Goal: Task Accomplishment & Management: Manage account settings

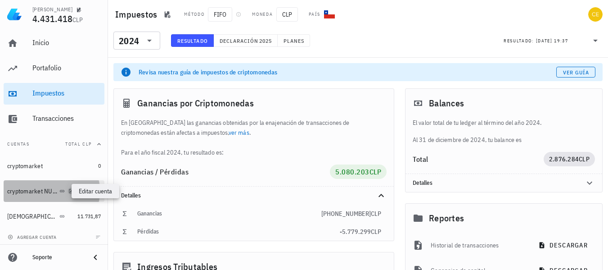
click at [68, 193] on icon "button" at bounding box center [70, 190] width 5 height 5
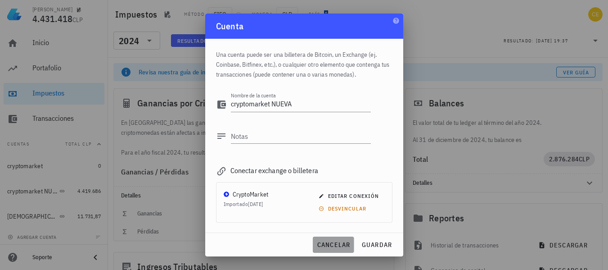
click at [341, 242] on span "cancelar" at bounding box center [333, 244] width 34 height 8
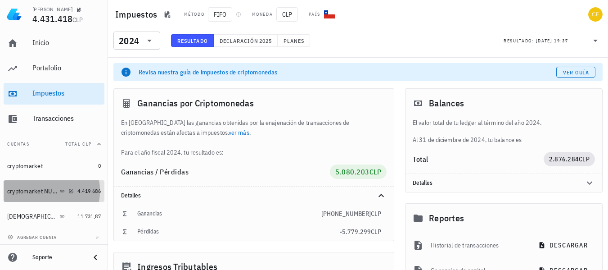
click at [45, 193] on div "cryptomarket NUEVA" at bounding box center [32, 191] width 50 height 8
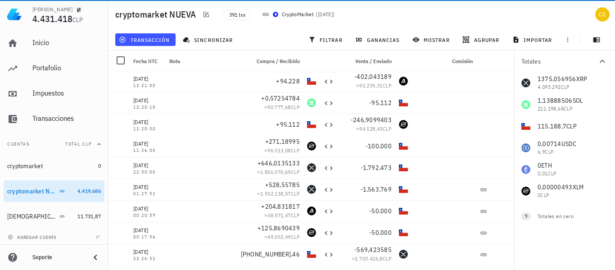
scroll to position [23, 0]
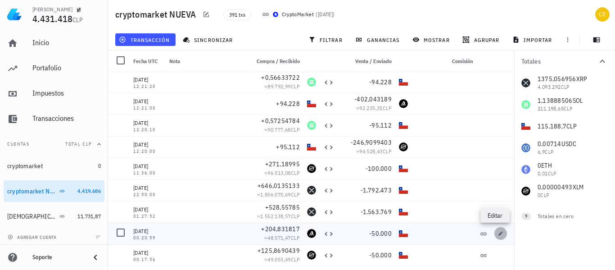
click at [498, 232] on icon "button" at bounding box center [500, 232] width 5 height 5
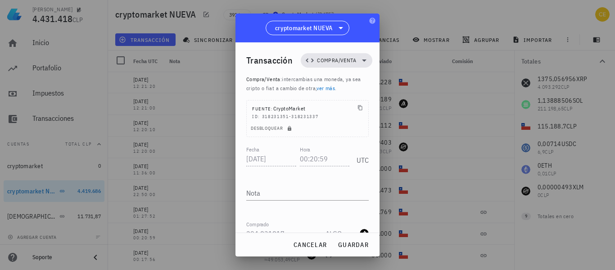
scroll to position [126, 0]
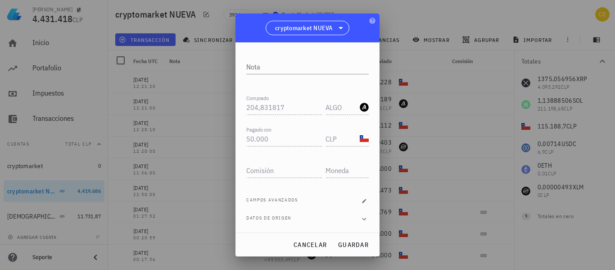
click at [360, 130] on div "CLP" at bounding box center [346, 136] width 43 height 20
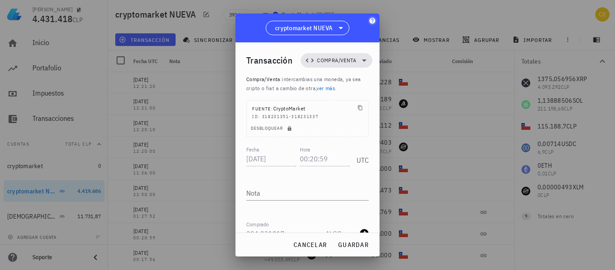
click at [372, 22] on icon "button" at bounding box center [372, 21] width 6 height 6
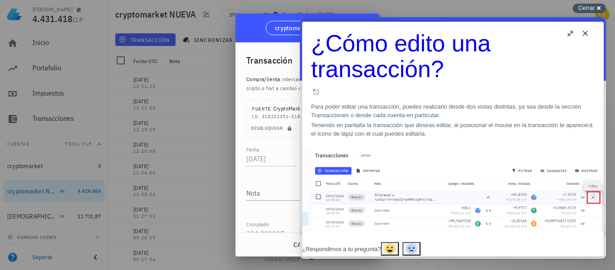
click at [602, 5] on div "Cerrar cross-small" at bounding box center [588, 8] width 33 height 9
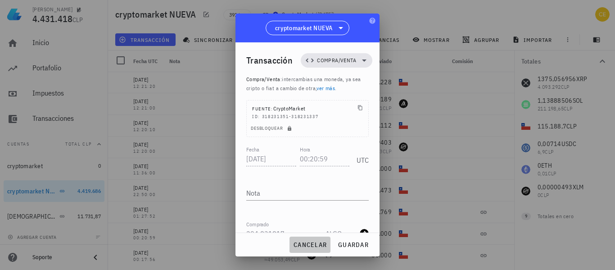
click at [318, 246] on span "cancelar" at bounding box center [310, 244] width 34 height 8
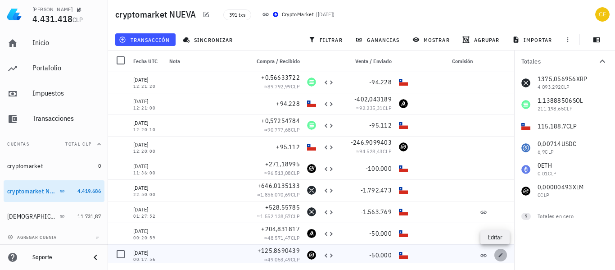
click at [498, 252] on icon "button" at bounding box center [500, 254] width 5 height 5
type input "00:17:56"
type input "125,8690439"
type input "XLM"
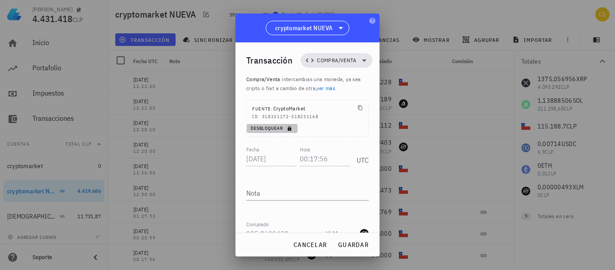
click at [288, 130] on icon "button" at bounding box center [290, 128] width 4 height 5
click at [337, 164] on input "00:17:56" at bounding box center [325, 158] width 50 height 14
type input "0"
click at [282, 160] on input "[DATE]" at bounding box center [271, 158] width 51 height 14
type input "2"
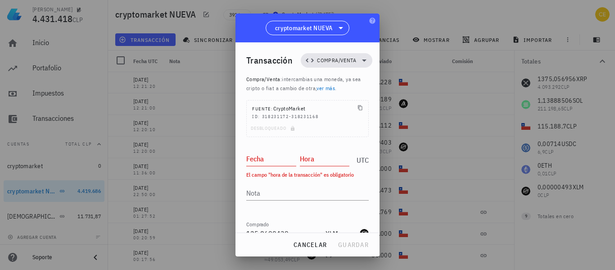
click at [374, 216] on div "Transacción Compra/Venta Compra/Venta : intercambias una moneda, ya sea cripto …" at bounding box center [307, 137] width 144 height 190
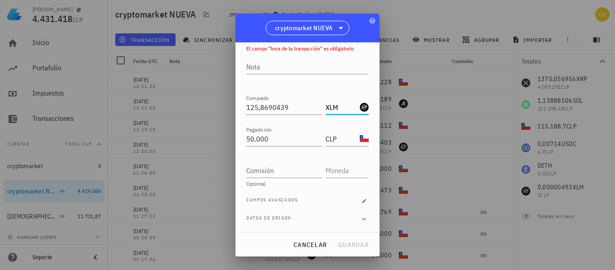
click at [338, 107] on input "XLM" at bounding box center [341, 107] width 32 height 14
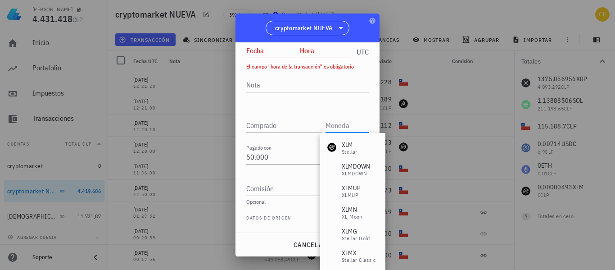
scroll to position [108, 0]
click at [278, 158] on input "50000" at bounding box center [284, 156] width 76 height 14
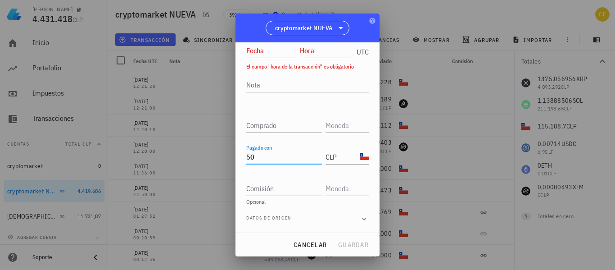
type input "5"
click at [347, 155] on input "CLP" at bounding box center [341, 156] width 32 height 14
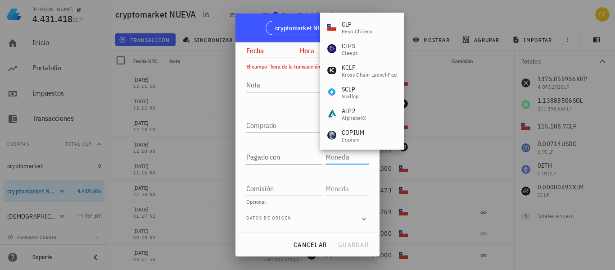
click at [351, 227] on div "Fecha Hora UTC El campo "hora de la transacción" es obligatorio Nota Comprado P…" at bounding box center [307, 134] width 122 height 196
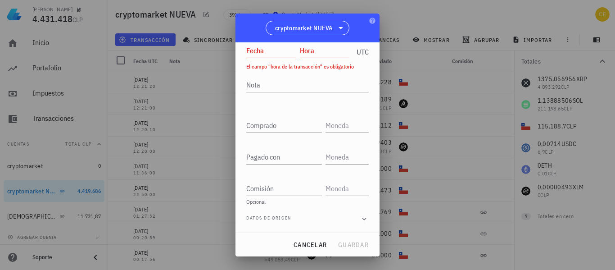
scroll to position [0, 0]
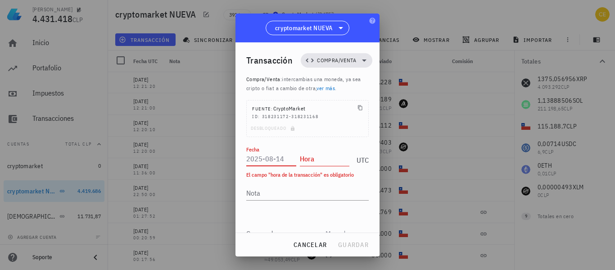
click at [260, 163] on input "Fecha" at bounding box center [271, 158] width 50 height 14
type input "[DATE]"
click at [311, 159] on input "Hora" at bounding box center [325, 158] width 50 height 14
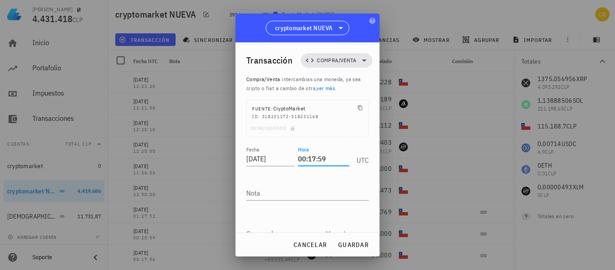
type input "00:17:59"
click at [328, 177] on div at bounding box center [307, 175] width 122 height 6
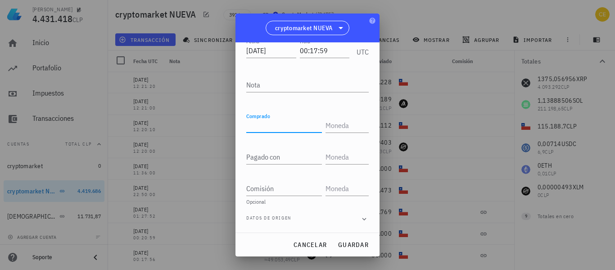
click at [270, 126] on input "Comprado" at bounding box center [284, 125] width 76 height 14
type input "0"
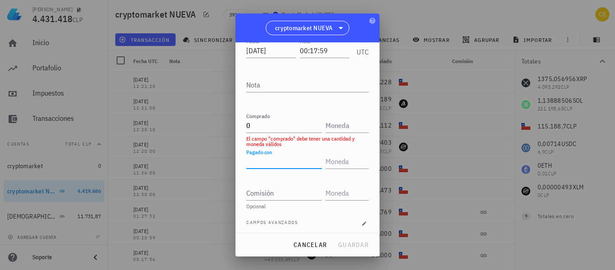
click at [267, 159] on input "Pagado con" at bounding box center [284, 161] width 76 height 14
type input "0"
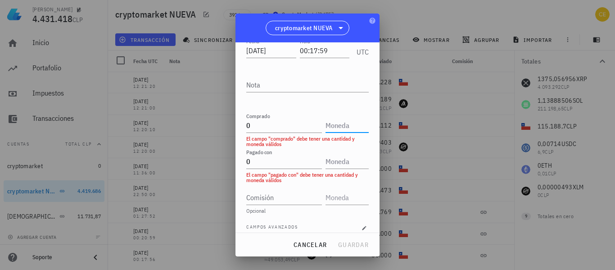
click at [346, 127] on input "text" at bounding box center [345, 125] width 41 height 14
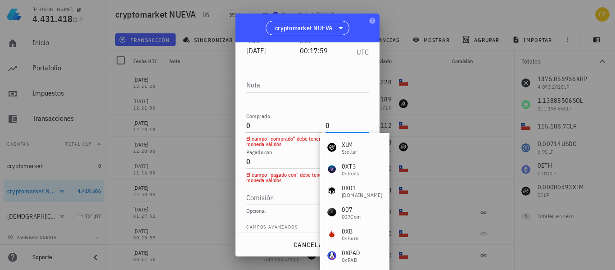
type input "0"
drag, startPoint x: 351, startPoint y: 18, endPoint x: 327, endPoint y: 21, distance: 24.0
click at [327, 21] on div "cryptomarket NUEVA" at bounding box center [307, 28] width 144 height 29
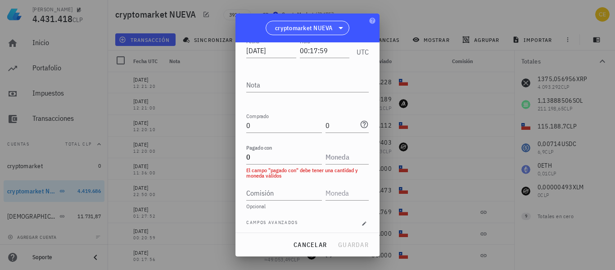
drag, startPoint x: 353, startPoint y: 25, endPoint x: 290, endPoint y: 34, distance: 63.6
click at [290, 34] on div "cryptomarket NUEVA" at bounding box center [307, 28] width 144 height 29
drag, startPoint x: 261, startPoint y: 24, endPoint x: 226, endPoint y: 36, distance: 37.4
click at [226, 36] on div "celso oyarzun velazco 4.431.418 CLP Inicio Portafolio Impuestos Transacciones C…" at bounding box center [307, 135] width 615 height 270
click at [342, 160] on input "text" at bounding box center [345, 156] width 41 height 14
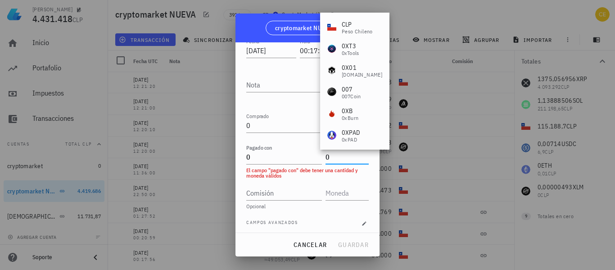
type input "0"
click at [341, 211] on div "Fecha 2025-08-01 Hora 00:17:59 UTC Nota Comprado 0 0 Pagado con 0 0 El campo "p…" at bounding box center [307, 145] width 122 height 219
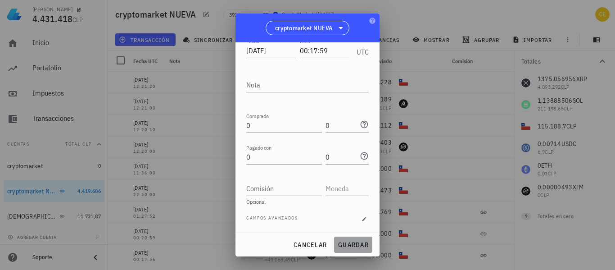
click at [350, 243] on span "guardar" at bounding box center [353, 244] width 31 height 8
type input "00:17:56"
type input "125,8690439"
type input "XLM"
type input "50.000"
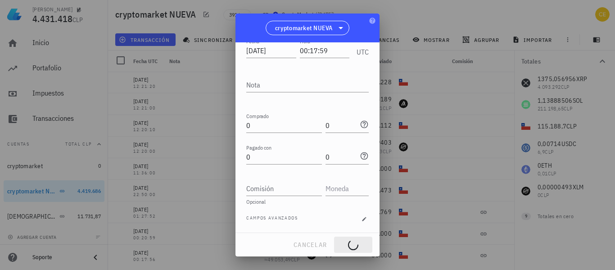
type input "CLP"
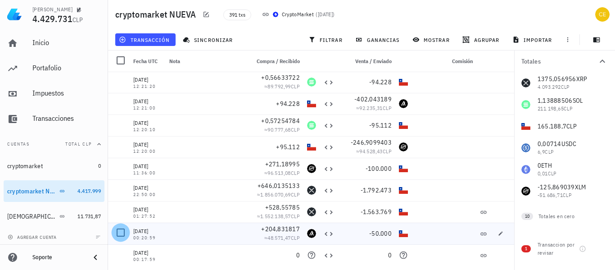
click at [118, 233] on div at bounding box center [120, 232] width 15 height 15
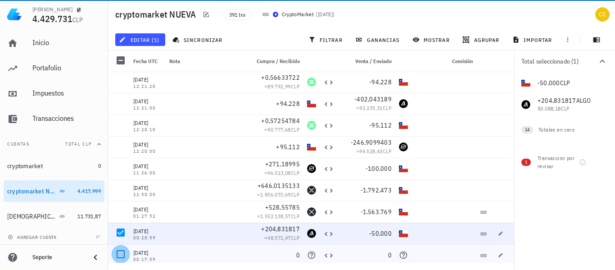
click at [118, 257] on div at bounding box center [120, 253] width 15 height 15
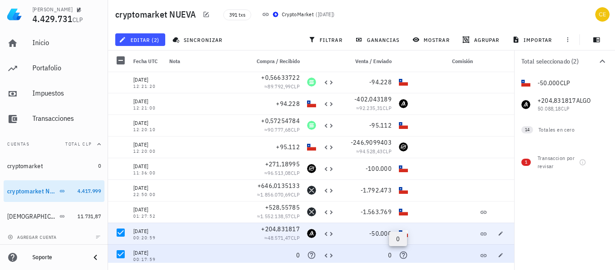
click at [399, 254] on icon at bounding box center [403, 254] width 9 height 9
click at [119, 253] on div at bounding box center [120, 253] width 15 height 15
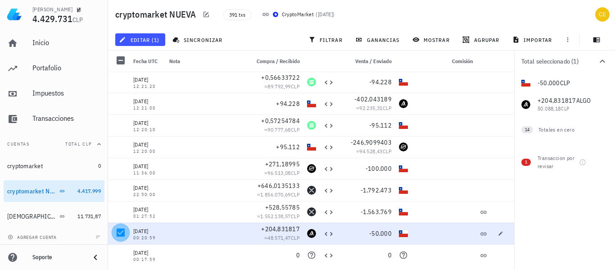
drag, startPoint x: 119, startPoint y: 253, endPoint x: 117, endPoint y: 234, distance: 19.0
click at [117, 234] on div at bounding box center [120, 232] width 15 height 15
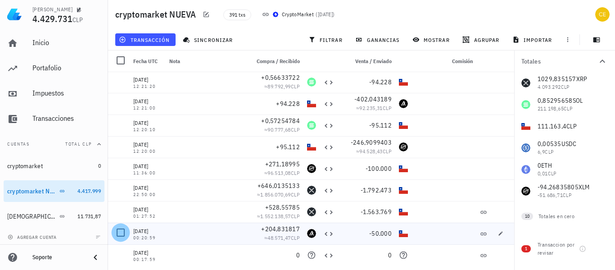
click at [117, 234] on div at bounding box center [120, 232] width 15 height 15
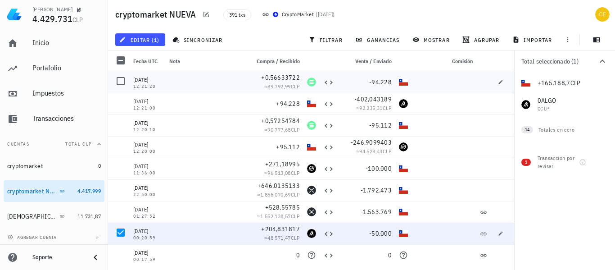
drag, startPoint x: 117, startPoint y: 234, endPoint x: 111, endPoint y: 89, distance: 145.1
click at [111, 89] on div at bounding box center [119, 82] width 22 height 22
click at [456, 170] on div at bounding box center [443, 169] width 65 height 22
click at [494, 231] on span "button" at bounding box center [500, 232] width 13 height 5
type input "00:20:59"
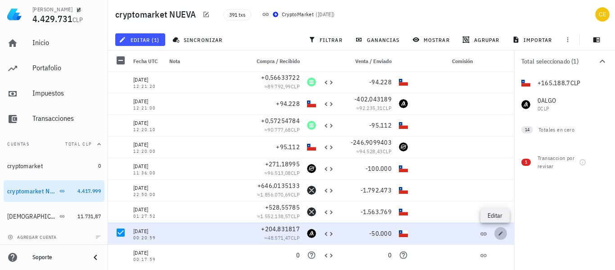
type input "204,831817"
type input "ALGO"
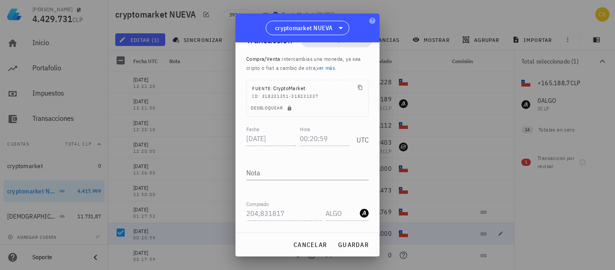
scroll to position [0, 0]
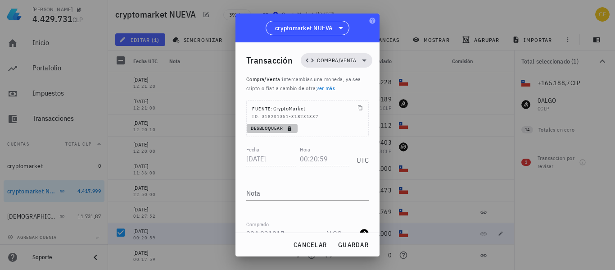
click at [259, 126] on span "Desbloquear" at bounding box center [272, 128] width 44 height 6
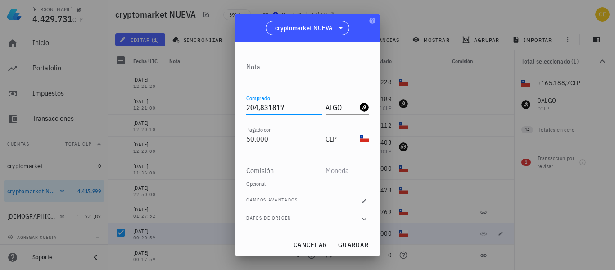
click at [296, 108] on input "204,831817" at bounding box center [284, 107] width 76 height 14
type input "2"
type input "0"
click at [338, 108] on input "ALGO" at bounding box center [341, 107] width 32 height 14
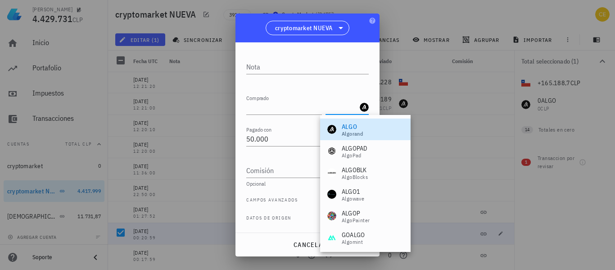
scroll to position [108, 0]
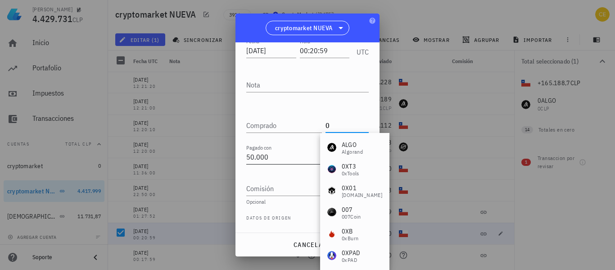
type input "0"
click at [275, 156] on input "50000" at bounding box center [284, 156] width 76 height 14
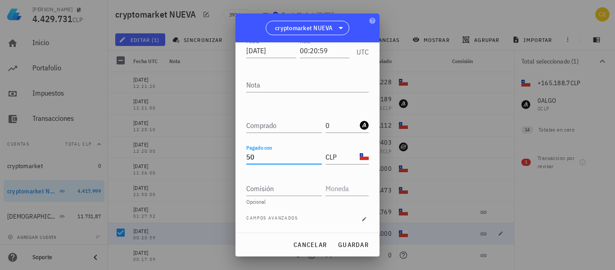
type input "5"
type input "0"
click at [336, 155] on input "CLP" at bounding box center [341, 156] width 32 height 14
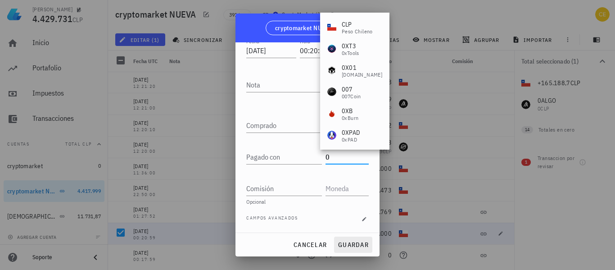
type input "0"
click at [343, 243] on span "guardar" at bounding box center [353, 244] width 31 height 8
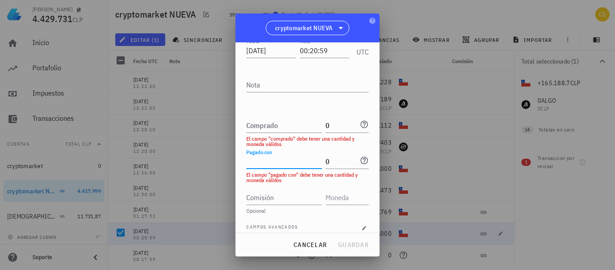
click at [286, 160] on input "Pagado con" at bounding box center [284, 161] width 76 height 14
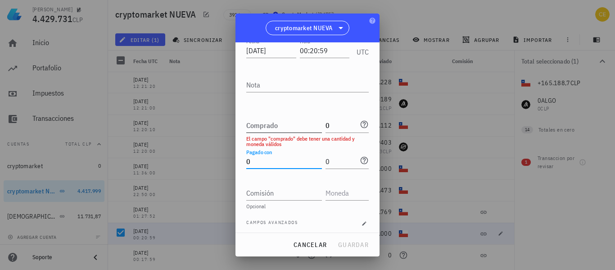
type input "0"
click at [290, 126] on input "Comprado" at bounding box center [284, 125] width 76 height 14
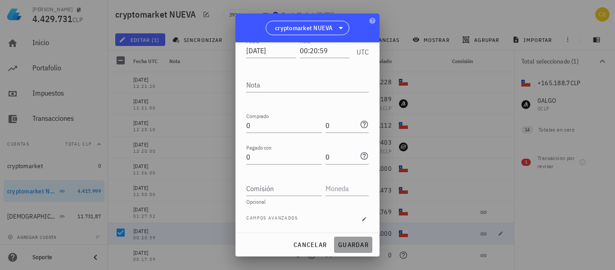
click at [348, 245] on span "guardar" at bounding box center [353, 244] width 31 height 8
type input "204,831817"
type input "ALGO"
type input "50.000"
type input "CLP"
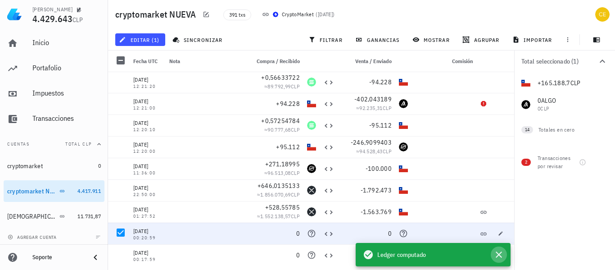
click at [498, 255] on icon "button" at bounding box center [499, 254] width 6 height 6
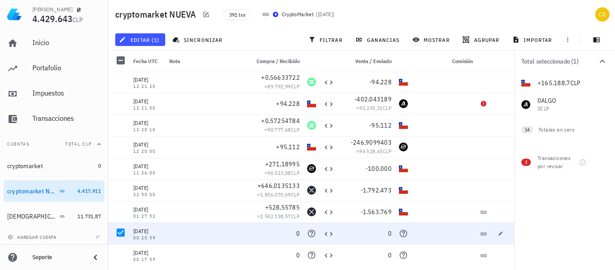
click at [602, 59] on icon "button" at bounding box center [602, 61] width 11 height 11
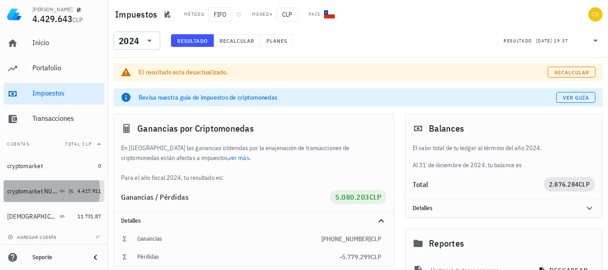
click at [32, 192] on div "cryptomarket NUEVA" at bounding box center [32, 191] width 50 height 8
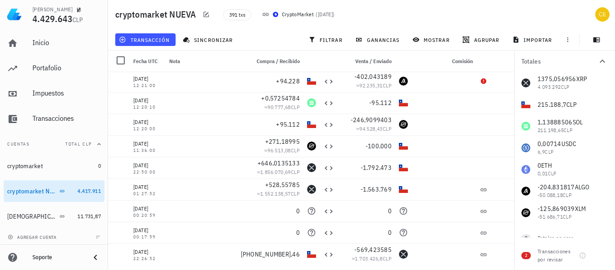
scroll to position [23, 0]
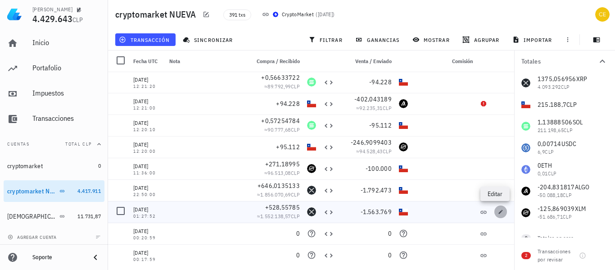
click at [499, 213] on icon "button" at bounding box center [501, 211] width 4 height 4
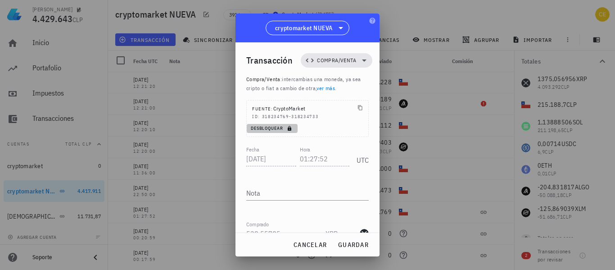
click at [283, 127] on span "Desbloquear" at bounding box center [272, 128] width 44 height 6
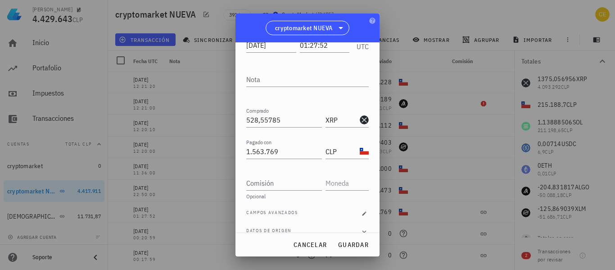
scroll to position [126, 0]
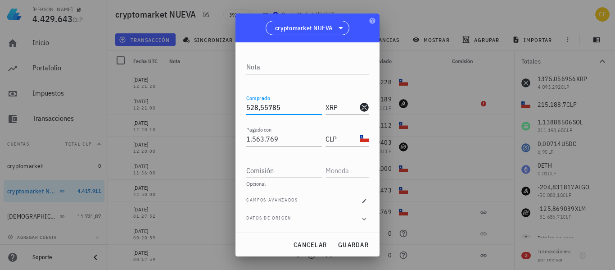
click at [289, 108] on input "528,55785" at bounding box center [284, 107] width 76 height 14
type input "5"
type input "0"
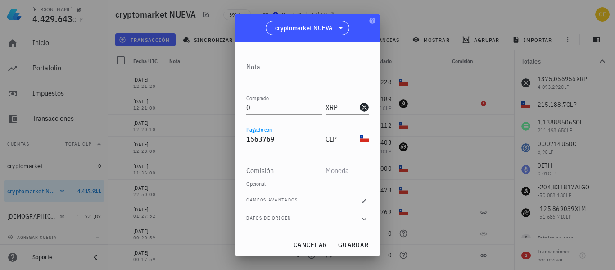
click at [291, 139] on input "1563769" at bounding box center [284, 138] width 76 height 14
type input "1"
type input "0"
click at [351, 243] on span "guardar" at bounding box center [353, 244] width 31 height 8
type input "528,55785"
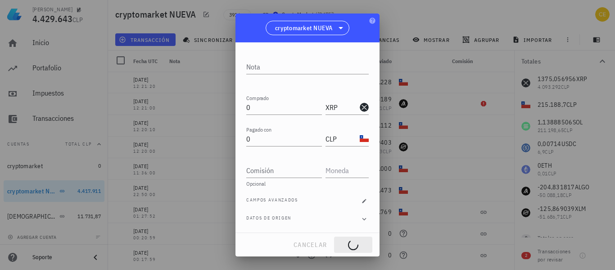
type input "1.563.769"
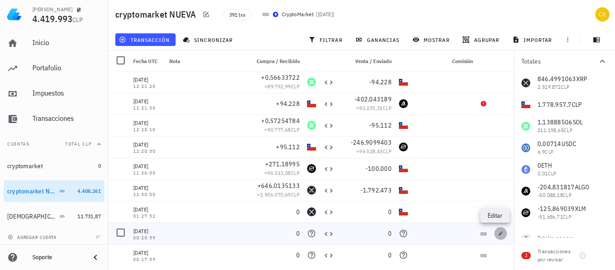
click at [498, 235] on icon "button" at bounding box center [500, 232] width 5 height 5
type input "00:20:59"
type input "0"
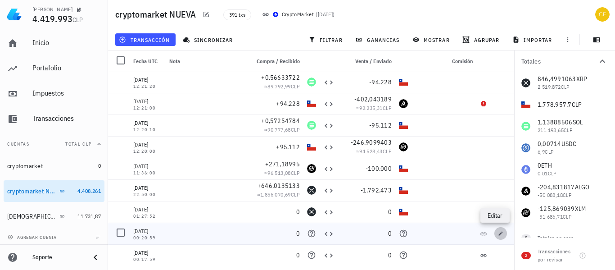
type input "0"
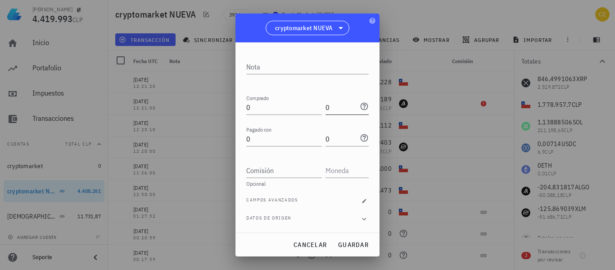
click at [360, 106] on icon at bounding box center [364, 107] width 8 height 8
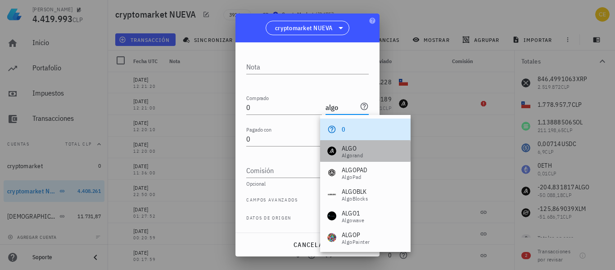
click at [350, 153] on div "Algorand" at bounding box center [352, 155] width 21 height 5
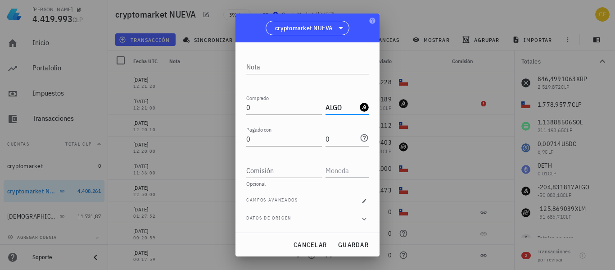
type input "ALGO"
click at [341, 173] on input "text" at bounding box center [345, 170] width 41 height 14
click at [338, 138] on input "0" at bounding box center [341, 138] width 32 height 14
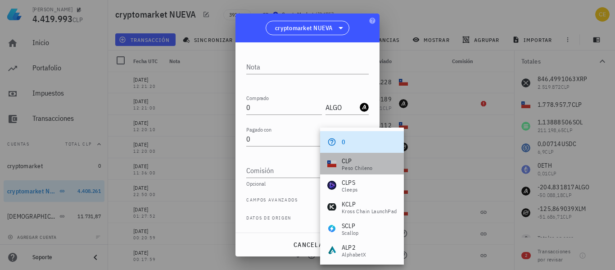
click at [351, 165] on div "peso chileno" at bounding box center [357, 167] width 31 height 5
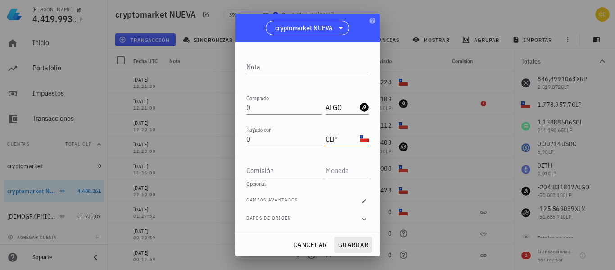
type input "CLP"
click at [349, 246] on span "guardar" at bounding box center [353, 244] width 31 height 8
type input "0"
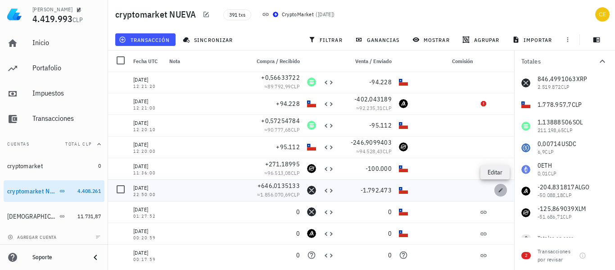
click at [498, 190] on icon "button" at bounding box center [500, 189] width 5 height 5
type input "[DATE]"
type input "22:50:00"
type input "646,01351331"
type input "XRP"
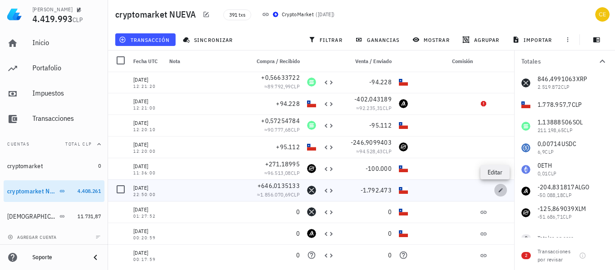
type input "1.792.473"
type input "CLP"
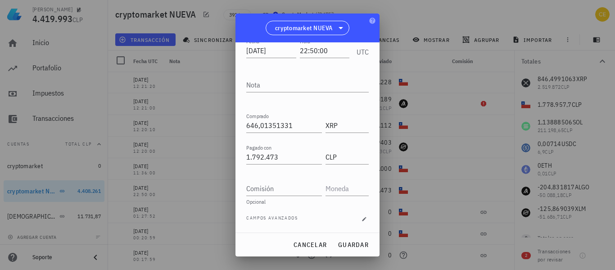
scroll to position [64, 0]
click at [296, 128] on input "646,01351331" at bounding box center [284, 125] width 76 height 14
type input "6"
type input "0"
click at [286, 162] on input "1792473" at bounding box center [284, 156] width 76 height 14
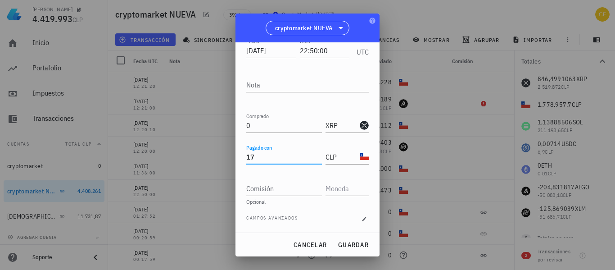
type input "1"
type input "0"
click at [346, 240] on button "guardar" at bounding box center [353, 244] width 38 height 16
type input "646,01351331"
type input "1.792.473"
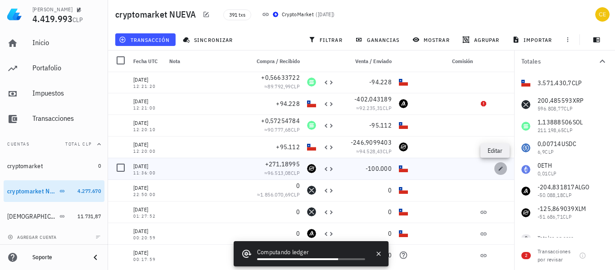
click at [499, 169] on icon "button" at bounding box center [501, 168] width 4 height 4
type input "[DATE]"
type input "11:36:00"
type input "271,18995"
type input "XLM"
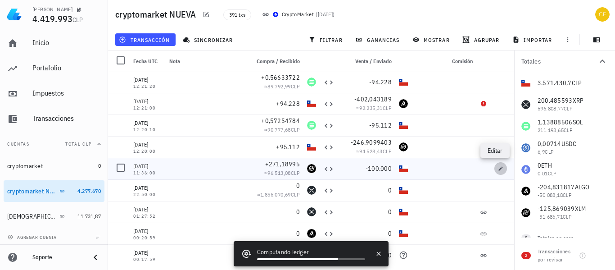
type input "100.000"
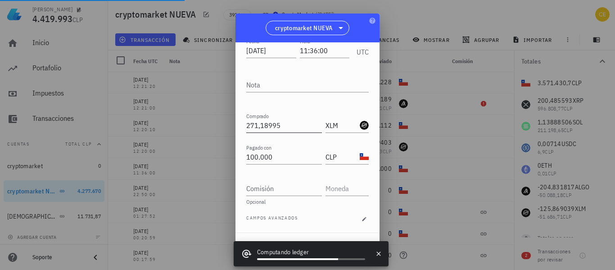
click at [284, 126] on input "271,18995" at bounding box center [284, 125] width 76 height 14
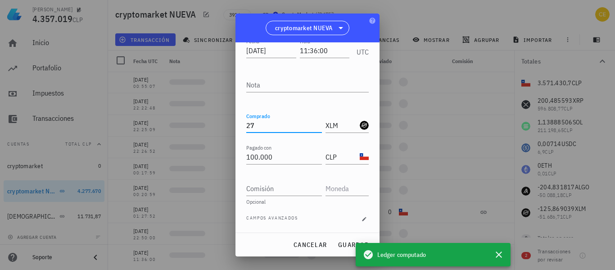
type input "2"
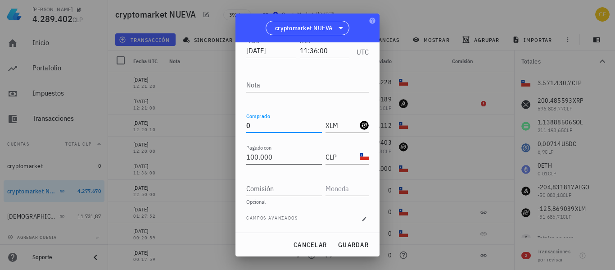
type input "0"
click at [279, 159] on input "100000" at bounding box center [284, 156] width 76 height 14
type input "1"
type input "0"
click at [353, 247] on span "guardar" at bounding box center [353, 244] width 31 height 8
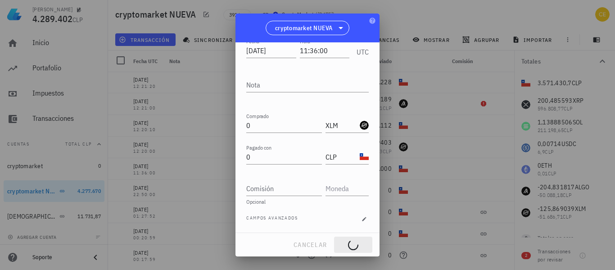
type input "271,18995"
type input "100.000"
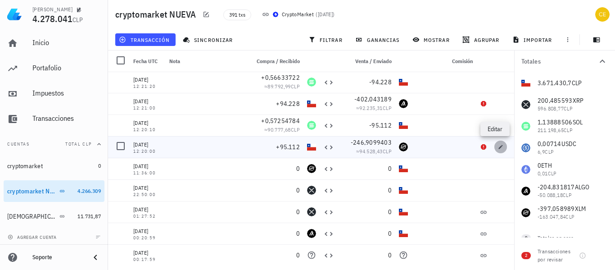
click at [498, 146] on span "button" at bounding box center [500, 146] width 13 height 5
type input "[DATE]"
type input "12:20:00"
type input "95.112"
type input "CLP"
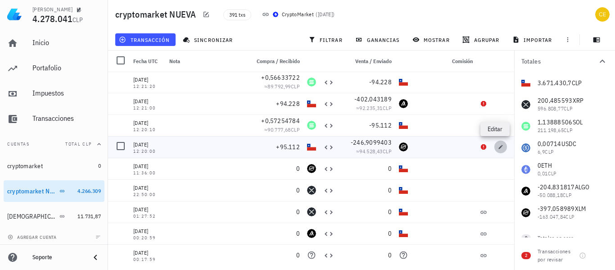
type input "246,9099403"
type input "XLM"
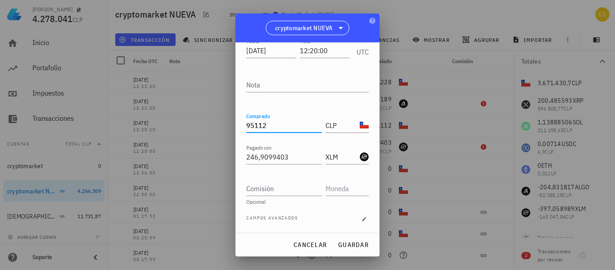
click at [299, 126] on input "95112" at bounding box center [284, 125] width 76 height 14
type input "9"
type input "0"
click at [304, 155] on input "246,9099403" at bounding box center [284, 156] width 76 height 14
type input "2"
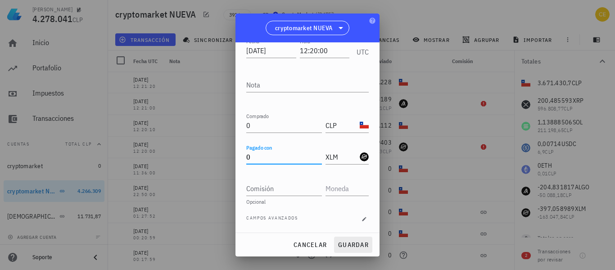
type input "0"
click at [347, 239] on button "guardar" at bounding box center [353, 244] width 38 height 16
type input "95.112"
type input "246,9099403"
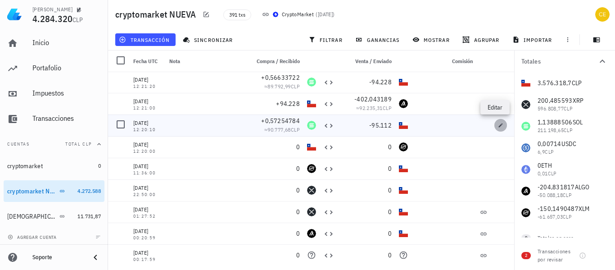
click at [494, 126] on span "button" at bounding box center [500, 124] width 13 height 5
type input "12:20:10"
type input "0,57254784"
type input "SOL"
type input "95.112"
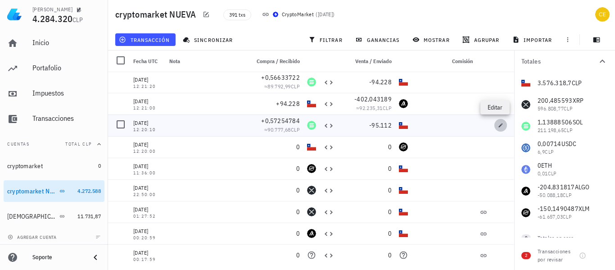
type input "CLP"
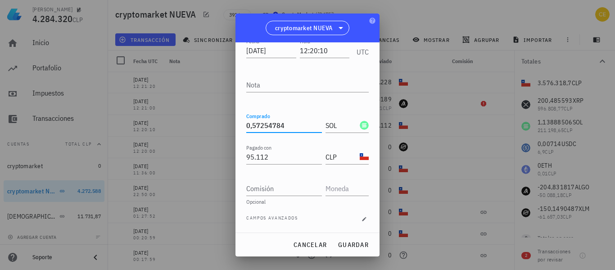
click at [292, 127] on input "0,57254784" at bounding box center [284, 125] width 76 height 14
type input "0"
click at [285, 155] on input "95112" at bounding box center [284, 156] width 76 height 14
type input "9"
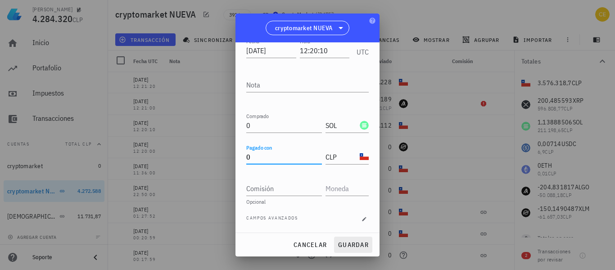
type input "0"
click at [351, 241] on span "guardar" at bounding box center [353, 244] width 31 height 8
type input "0,57254784"
type input "95.112"
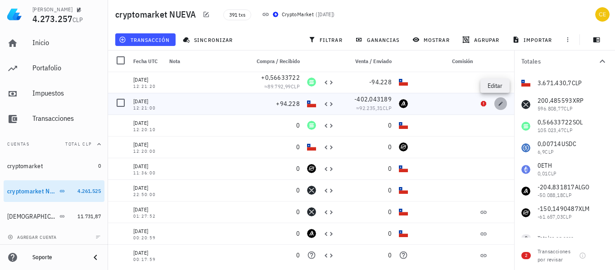
click at [498, 102] on icon "button" at bounding box center [500, 103] width 5 height 5
type input "12:21:00"
type input "94.228"
type input "CLP"
type input "402,043189"
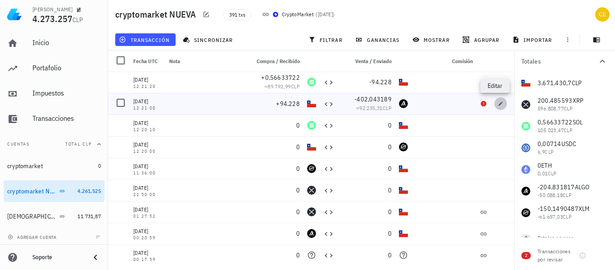
type input "ALGO"
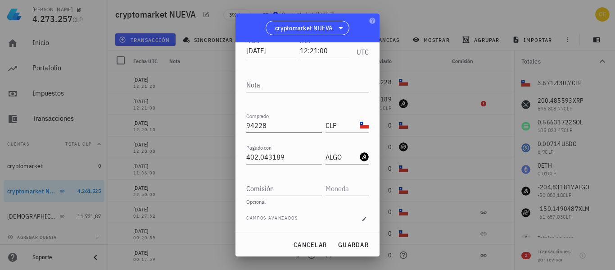
click at [269, 127] on input "94228" at bounding box center [284, 125] width 76 height 14
type input "9"
type input "0"
click at [284, 158] on input "402,043189" at bounding box center [284, 156] width 76 height 14
type input "4"
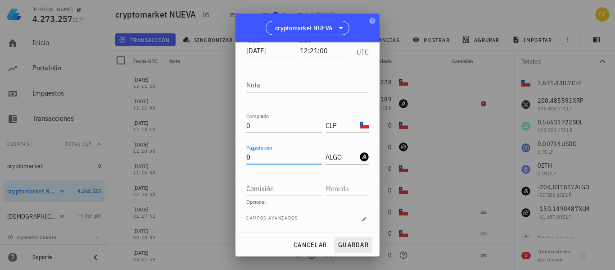
type input "0"
click at [340, 239] on button "guardar" at bounding box center [353, 244] width 38 height 16
type input "94.228"
type input "402,043189"
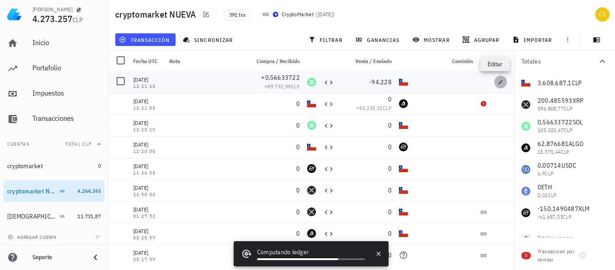
click at [494, 84] on span "button" at bounding box center [500, 81] width 13 height 5
type input "12:21:20"
type input "0,56633722"
type input "SOL"
type input "94.228"
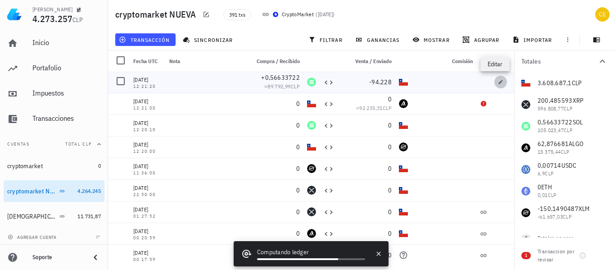
type input "CLP"
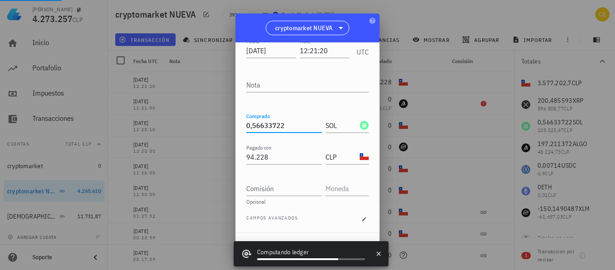
click at [291, 120] on input "0,56633722" at bounding box center [284, 125] width 76 height 14
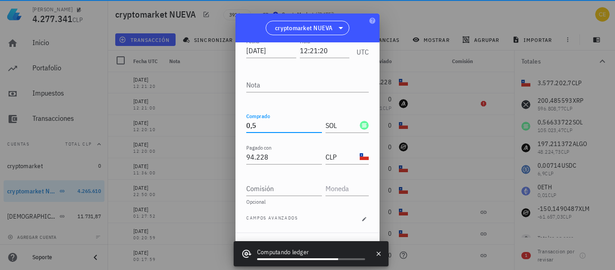
type input "0"
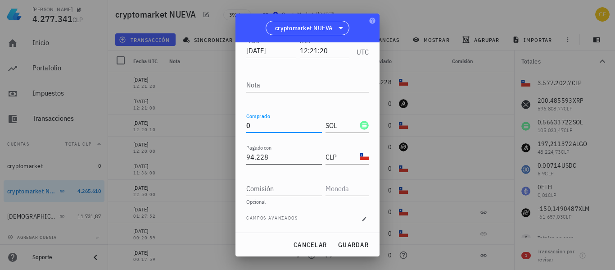
type input "0"
click at [302, 152] on input "94228" at bounding box center [284, 156] width 76 height 14
type input "9"
type input "0"
click at [352, 245] on span "guardar" at bounding box center [353, 244] width 31 height 8
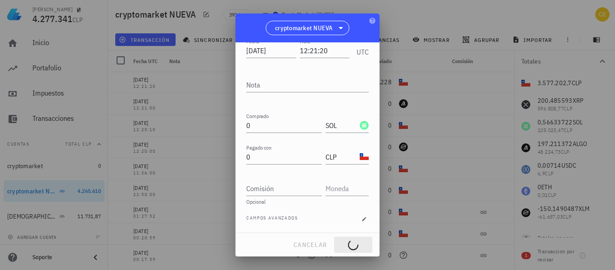
type input "0,56633722"
type input "94.228"
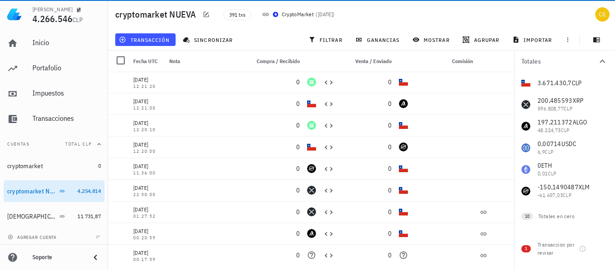
scroll to position [113, 0]
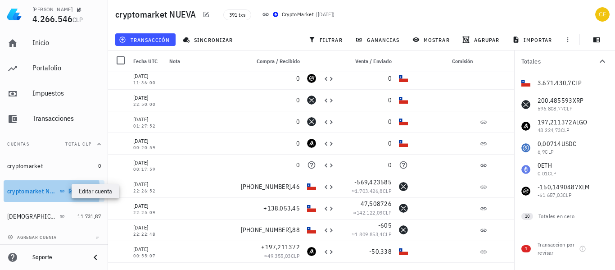
click at [68, 192] on icon "button" at bounding box center [70, 190] width 5 height 5
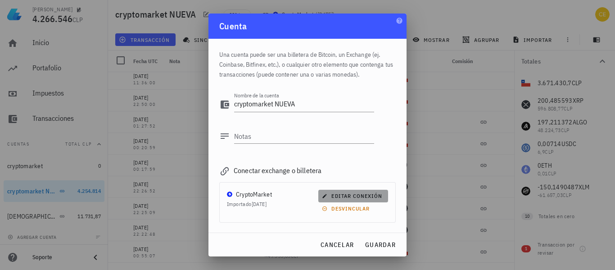
click at [349, 195] on span "editar conexión" at bounding box center [353, 195] width 59 height 7
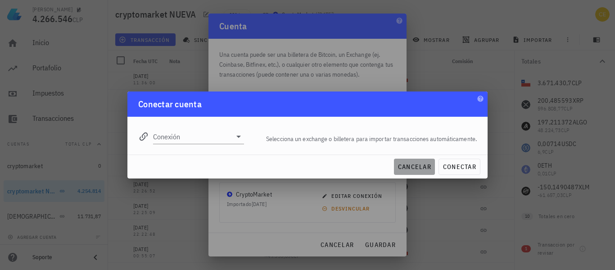
click at [423, 167] on span "cancelar" at bounding box center [414, 166] width 34 height 8
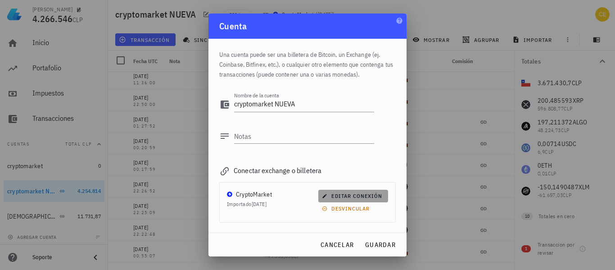
click at [323, 195] on icon "button" at bounding box center [325, 196] width 4 height 4
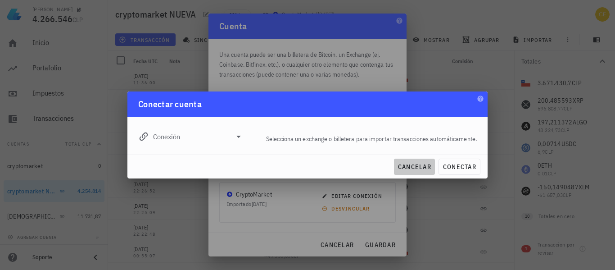
click at [421, 166] on span "cancelar" at bounding box center [414, 166] width 34 height 8
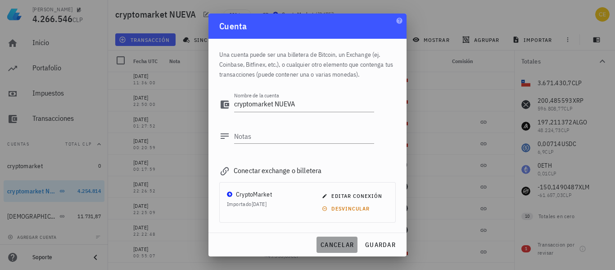
click at [349, 243] on span "cancelar" at bounding box center [337, 244] width 34 height 8
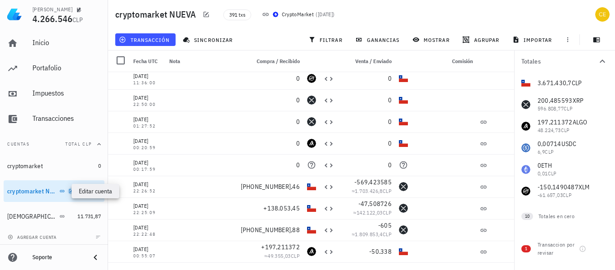
click at [68, 190] on icon "button" at bounding box center [70, 190] width 5 height 5
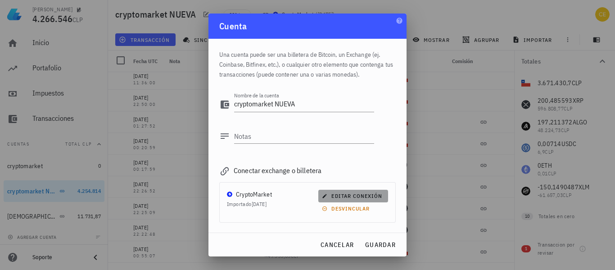
click at [342, 195] on span "editar conexión" at bounding box center [353, 195] width 59 height 7
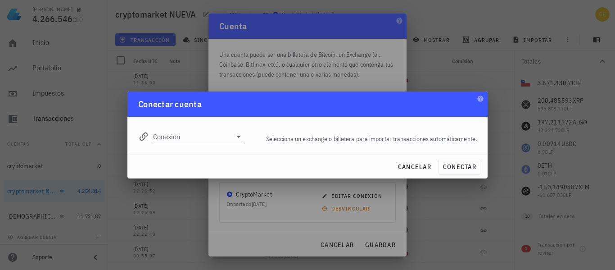
click at [237, 135] on icon at bounding box center [238, 136] width 5 height 2
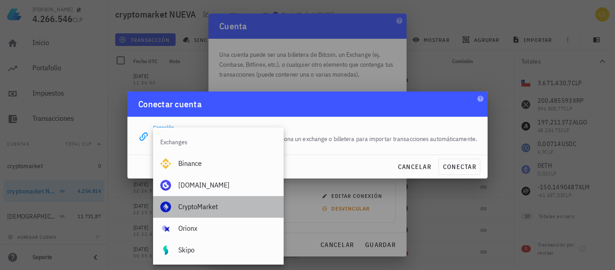
click at [185, 210] on div "CryptoMarket" at bounding box center [227, 206] width 98 height 9
type input "CryptoMarket"
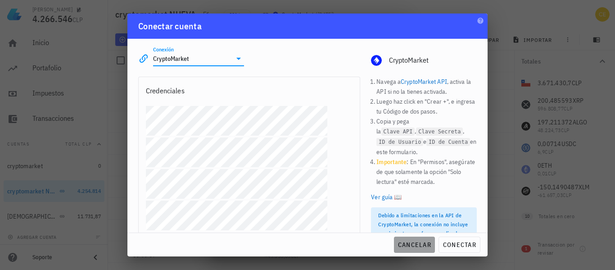
click at [405, 248] on span "cancelar" at bounding box center [414, 244] width 34 height 8
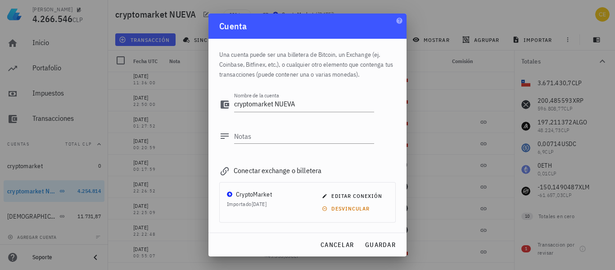
click at [223, 171] on icon at bounding box center [225, 171] width 8 height 8
click at [366, 194] on span "editar conexión" at bounding box center [353, 195] width 59 height 7
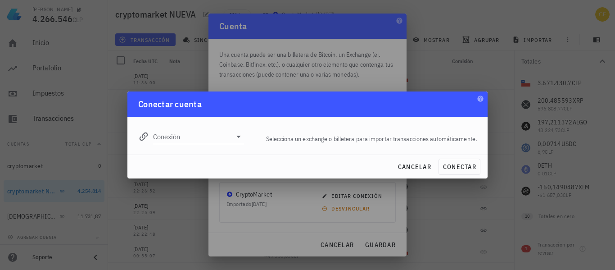
click at [239, 137] on icon at bounding box center [238, 136] width 5 height 2
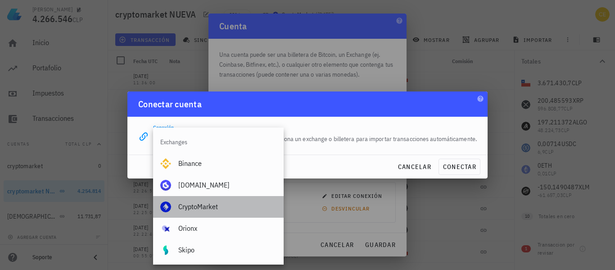
click at [202, 204] on div "CryptoMarket" at bounding box center [227, 206] width 98 height 9
type input "CryptoMarket"
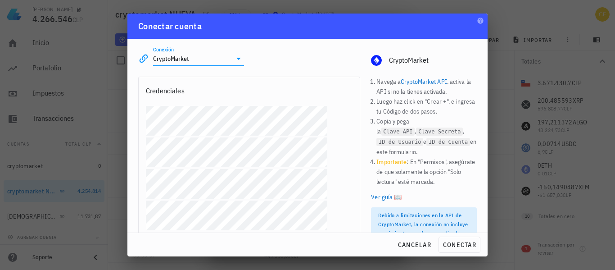
click at [238, 60] on icon at bounding box center [238, 58] width 11 height 11
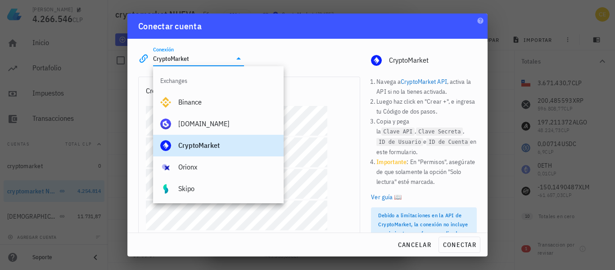
click at [237, 55] on icon at bounding box center [238, 58] width 11 height 11
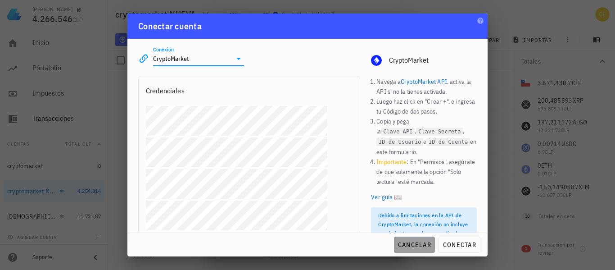
click at [408, 245] on span "cancelar" at bounding box center [414, 244] width 34 height 8
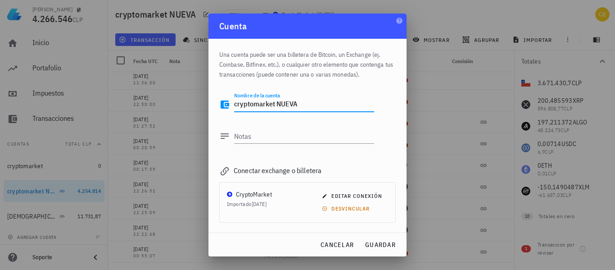
click at [293, 105] on textarea "cryptomarket NUEVA" at bounding box center [304, 104] width 140 height 14
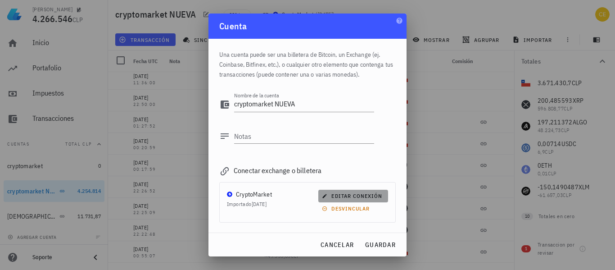
click at [347, 194] on span "editar conexión" at bounding box center [353, 195] width 59 height 7
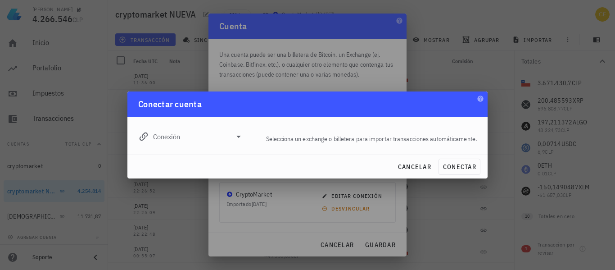
click at [239, 136] on icon at bounding box center [238, 136] width 5 height 2
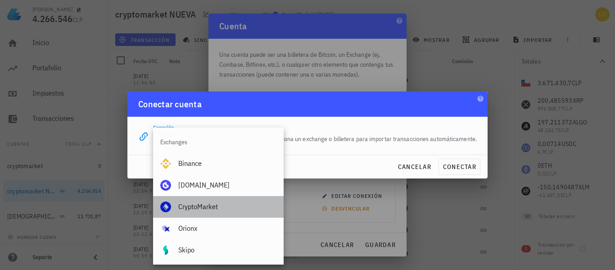
click at [193, 207] on div "CryptoMarket" at bounding box center [227, 206] width 98 height 9
type input "CryptoMarket"
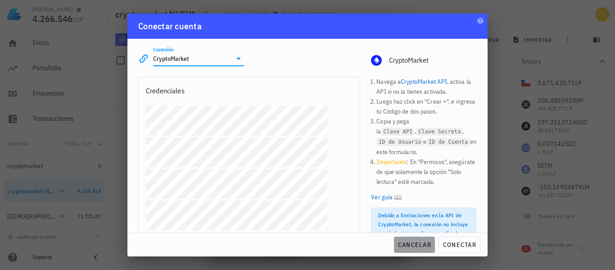
click at [410, 246] on span "cancelar" at bounding box center [414, 244] width 34 height 8
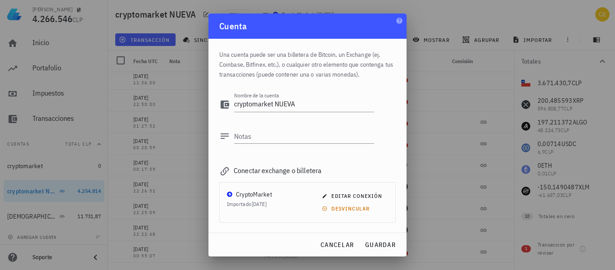
click at [18, 192] on div at bounding box center [307, 135] width 615 height 270
click at [328, 241] on span "cancelar" at bounding box center [337, 244] width 34 height 8
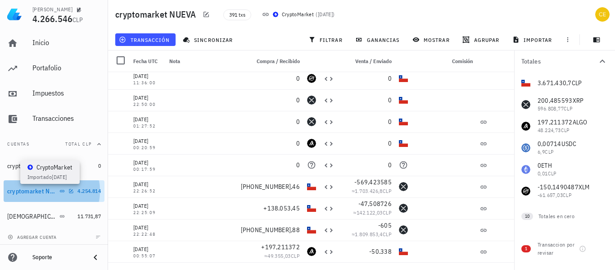
click at [59, 191] on icon at bounding box center [61, 190] width 5 height 5
click at [87, 189] on span "4.254.814" at bounding box center [88, 190] width 23 height 7
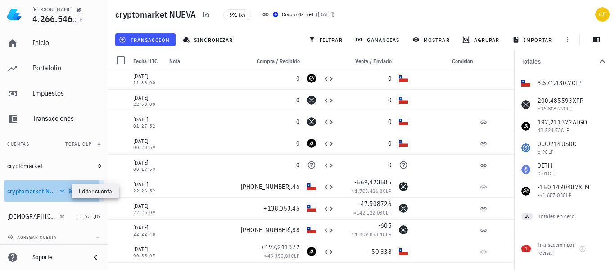
click at [69, 191] on icon "button" at bounding box center [71, 191] width 4 height 4
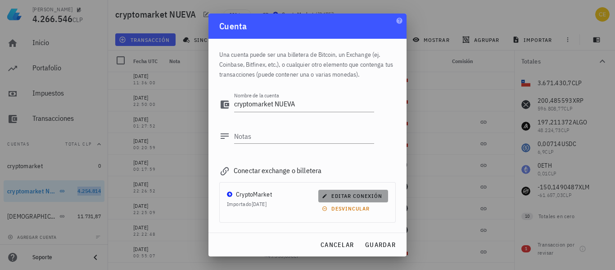
click at [340, 195] on span "editar conexión" at bounding box center [353, 195] width 59 height 7
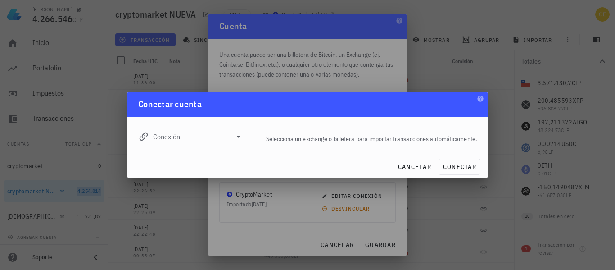
click at [238, 136] on icon at bounding box center [238, 136] width 5 height 2
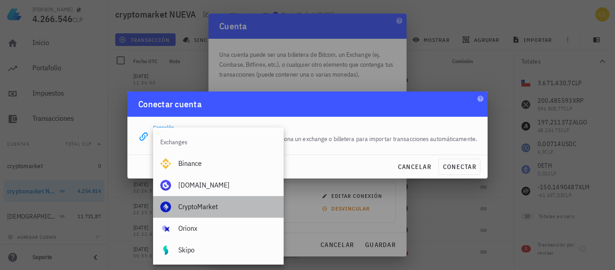
click at [187, 199] on div "CryptoMarket" at bounding box center [227, 206] width 98 height 19
type input "CryptoMarket"
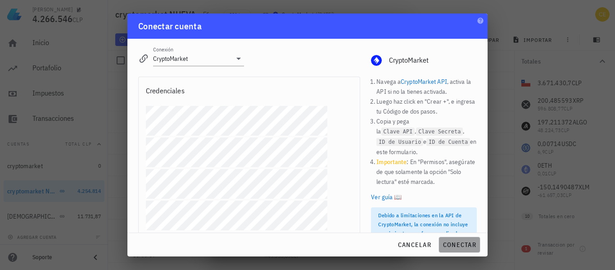
click at [443, 245] on span "conectar" at bounding box center [459, 244] width 34 height 8
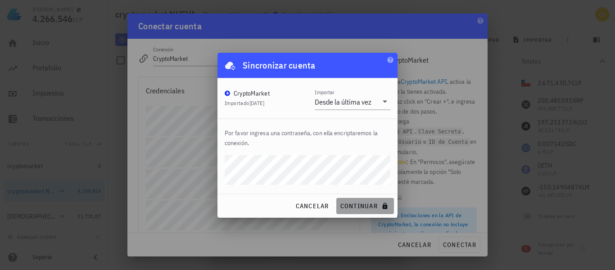
click at [352, 203] on span "continuar" at bounding box center [365, 206] width 50 height 8
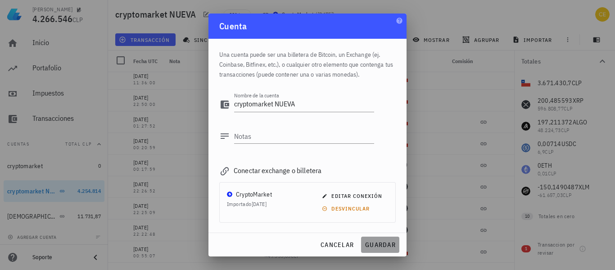
click at [372, 243] on span "guardar" at bounding box center [380, 244] width 31 height 8
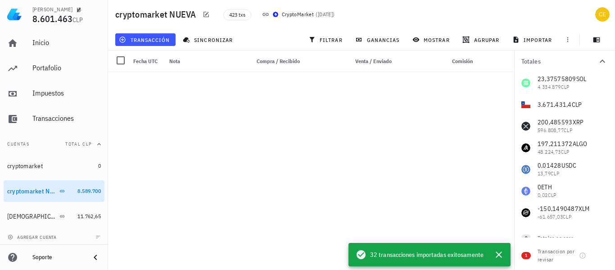
scroll to position [0, 0]
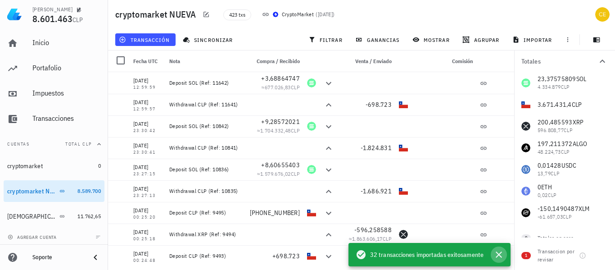
click at [498, 255] on icon "button" at bounding box center [499, 254] width 6 height 6
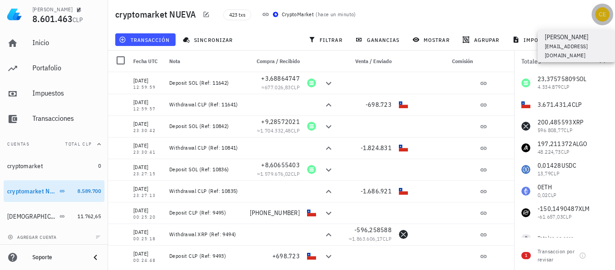
click at [595, 15] on div "avatar" at bounding box center [602, 14] width 14 height 14
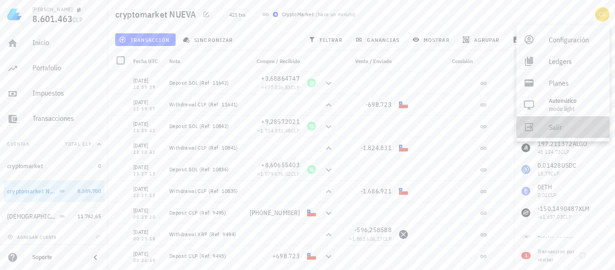
click at [553, 128] on div "Salir" at bounding box center [576, 127] width 54 height 18
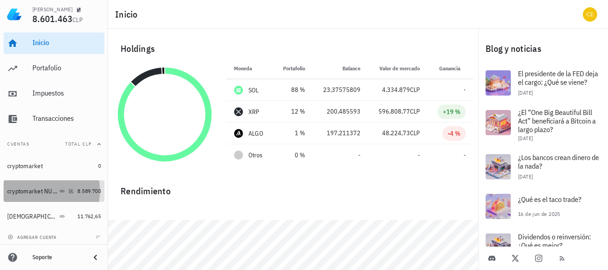
click at [38, 194] on div "cryptomarket NUEVA" at bounding box center [32, 191] width 50 height 8
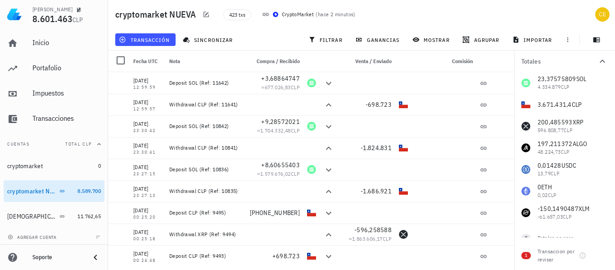
click at [602, 104] on div "23,37575809 SOL 4.334.879 CLP 3.671.431,4 CLP 200,485593 XRP 596.808,77 CLP 197…" at bounding box center [564, 147] width 101 height 151
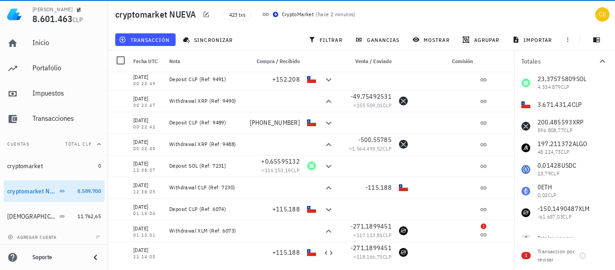
scroll to position [317, 0]
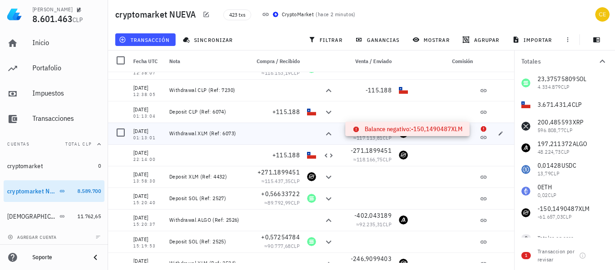
click at [481, 127] on icon at bounding box center [483, 128] width 5 height 5
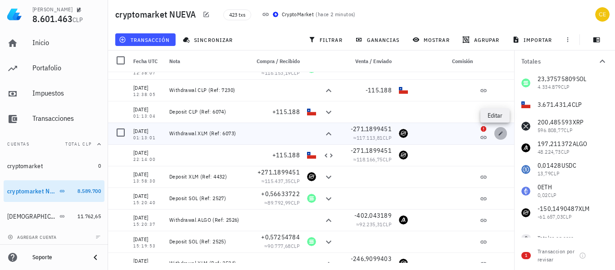
click at [495, 130] on button "button" at bounding box center [500, 133] width 13 height 13
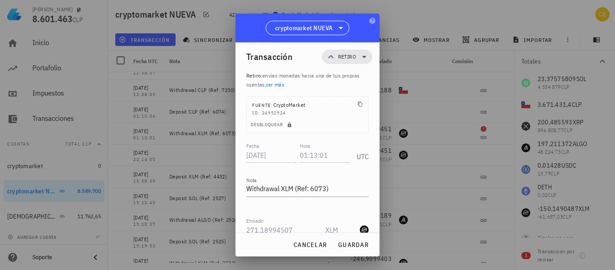
scroll to position [0, 0]
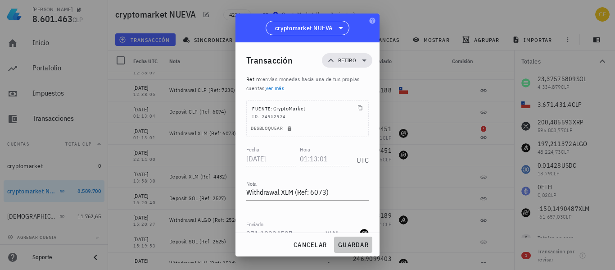
click at [366, 242] on span "guardar" at bounding box center [353, 244] width 31 height 8
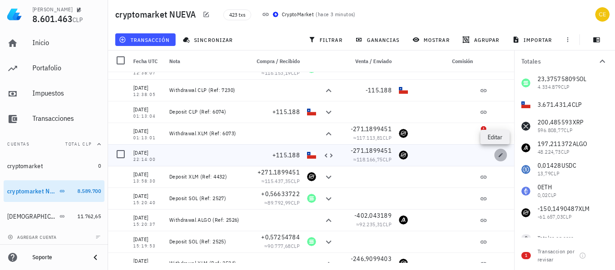
click at [498, 156] on icon "button" at bounding box center [500, 154] width 5 height 5
type input "[DATE]"
type input "22:14:00"
type input "115.188"
type input "CLP"
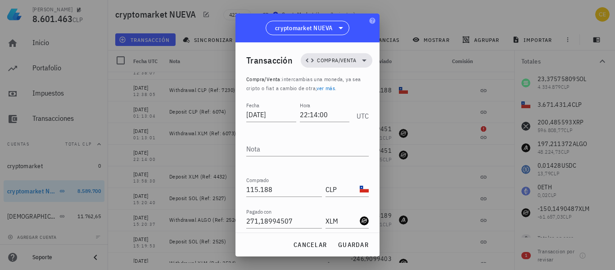
click at [495, 156] on div at bounding box center [307, 135] width 615 height 270
click at [304, 244] on span "cancelar" at bounding box center [310, 244] width 34 height 8
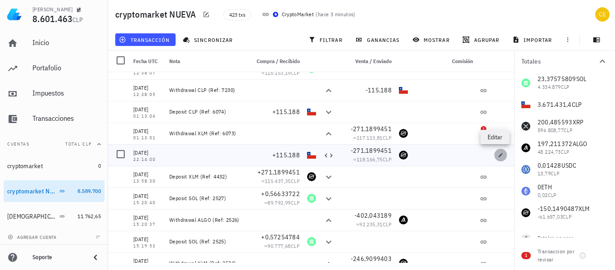
click at [498, 154] on icon "button" at bounding box center [500, 154] width 5 height 5
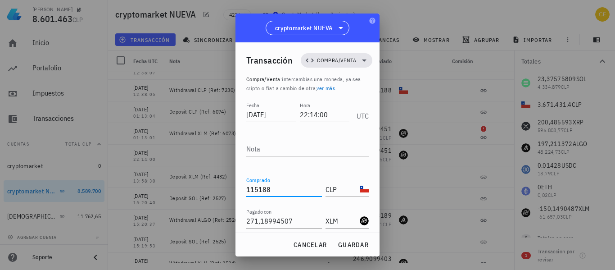
click at [278, 190] on input "115188" at bounding box center [284, 189] width 76 height 14
type input "1"
type input "0"
click at [294, 221] on input "271,18994507" at bounding box center [284, 220] width 76 height 14
type input "2"
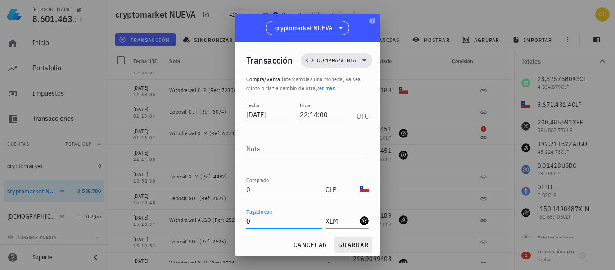
type input "0"
click at [348, 240] on button "guardar" at bounding box center [353, 244] width 38 height 16
type input "115.188"
type input "271,18994507"
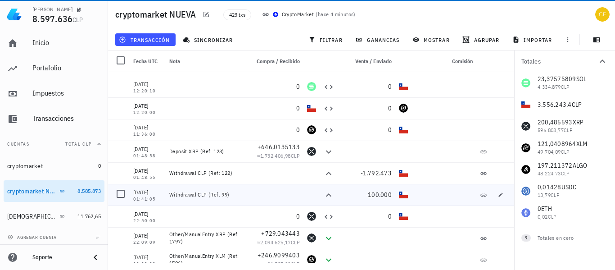
scroll to position [576, 0]
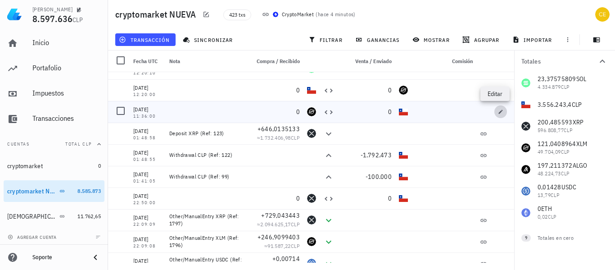
click at [499, 113] on icon "button" at bounding box center [501, 111] width 4 height 4
type input "[DATE]"
type input "11:36:00"
type input "0"
type input "XLM"
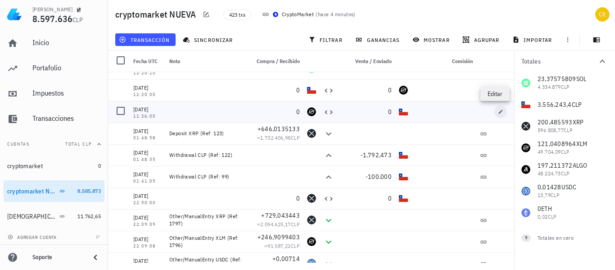
type input "0"
type input "CLP"
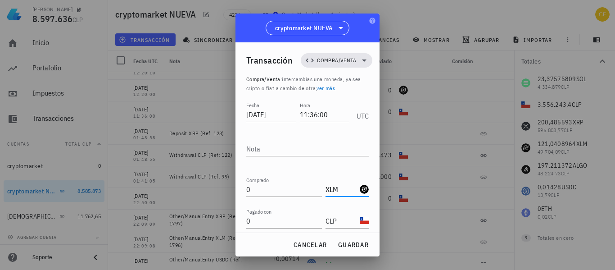
click at [340, 188] on input "XLM" at bounding box center [341, 189] width 32 height 14
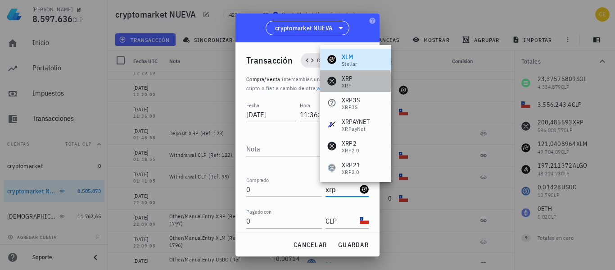
click at [361, 72] on div "XRP XRP" at bounding box center [355, 81] width 71 height 22
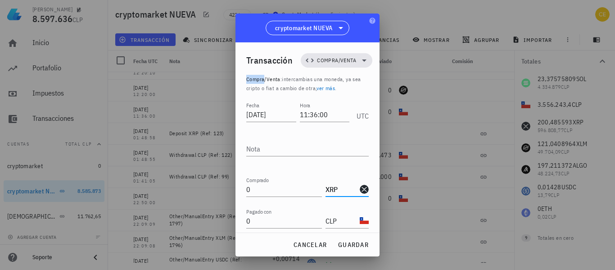
click at [361, 72] on div "Transacción Compra/Venta" at bounding box center [309, 60] width 126 height 36
click at [351, 247] on span "guardar" at bounding box center [353, 244] width 31 height 8
type input "XLM"
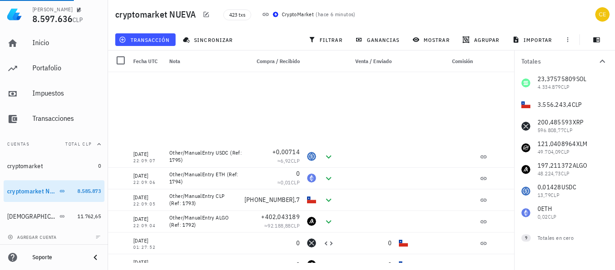
scroll to position [853, 0]
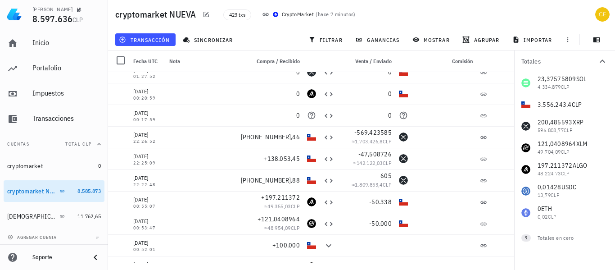
click at [571, 126] on div "23,37575809 SOL 4.334.879 CLP 3.556.243,4 CLP 200,485593 XRP 596.808,77 CLP 121…" at bounding box center [564, 147] width 101 height 151
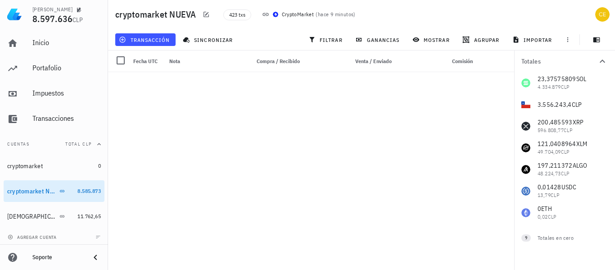
scroll to position [780, 0]
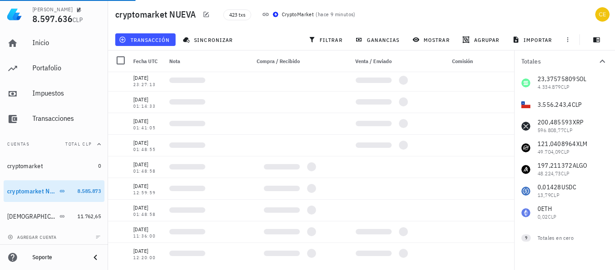
click at [543, 129] on div "23,37575809 SOL 4.334.879 CLP 3.556.243,4 CLP 200,485593 XRP 596.808,77 CLP 121…" at bounding box center [564, 147] width 101 height 151
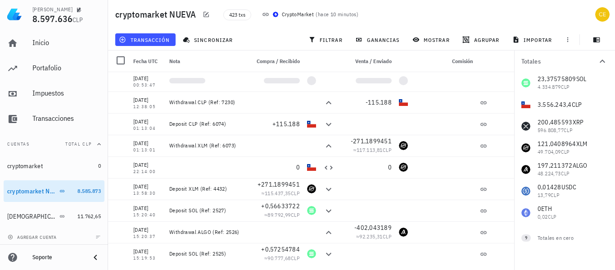
scroll to position [287, 0]
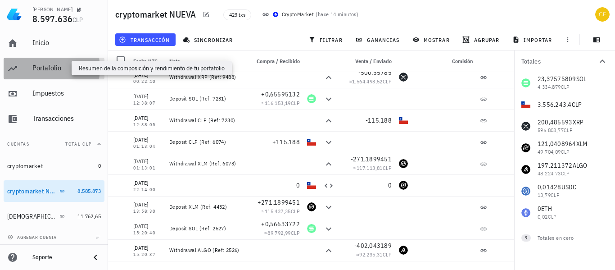
click at [64, 64] on div "Portafolio" at bounding box center [66, 67] width 68 height 9
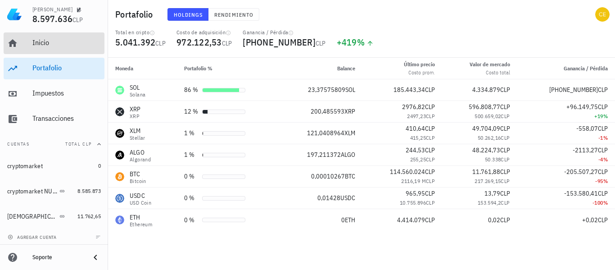
click at [68, 47] on div "Inicio" at bounding box center [66, 43] width 68 height 20
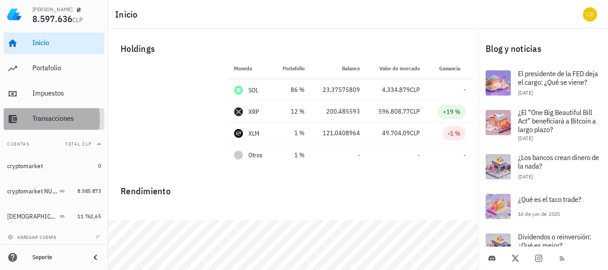
click at [67, 115] on div "Transacciones" at bounding box center [66, 118] width 68 height 9
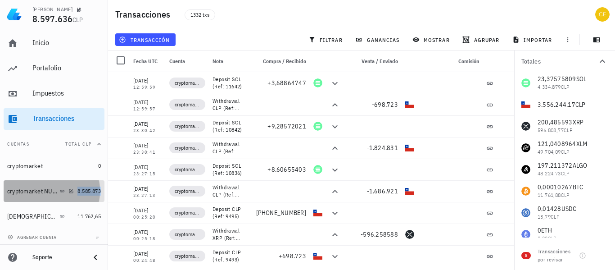
click at [77, 193] on span "8.585.873" at bounding box center [88, 190] width 23 height 7
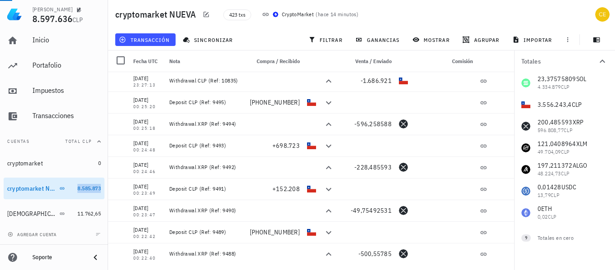
scroll to position [92, 0]
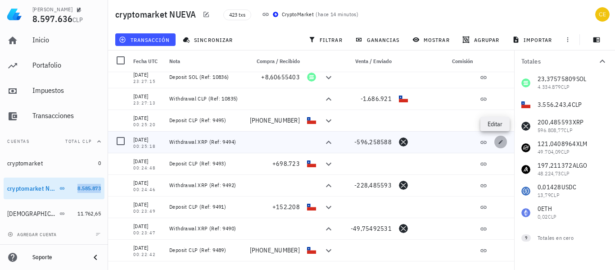
click at [498, 141] on icon "button" at bounding box center [500, 141] width 5 height 5
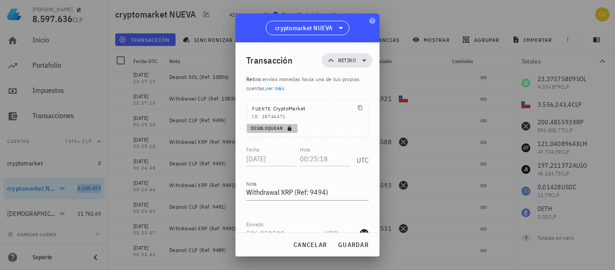
click at [270, 129] on span "Desbloquear" at bounding box center [272, 128] width 44 height 6
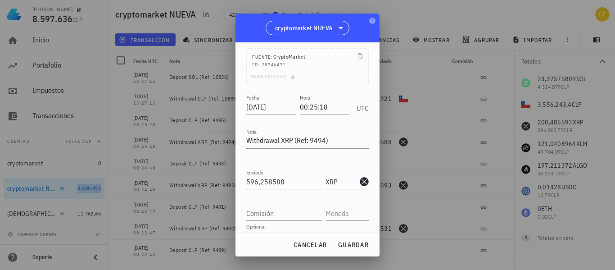
scroll to position [55, 0]
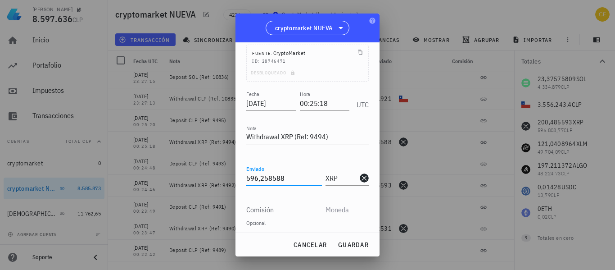
click at [293, 176] on input "596,258588" at bounding box center [284, 178] width 76 height 14
type input "5"
click at [347, 244] on span "guardar" at bounding box center [353, 244] width 31 height 8
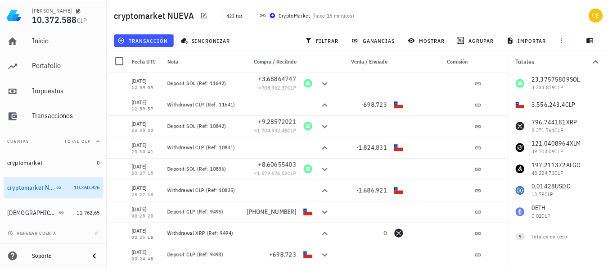
scroll to position [49, 0]
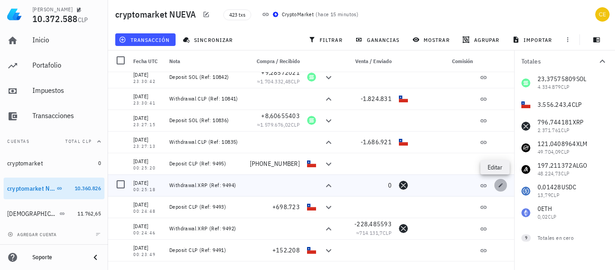
click at [498, 185] on icon "button" at bounding box center [500, 184] width 5 height 5
type input "0"
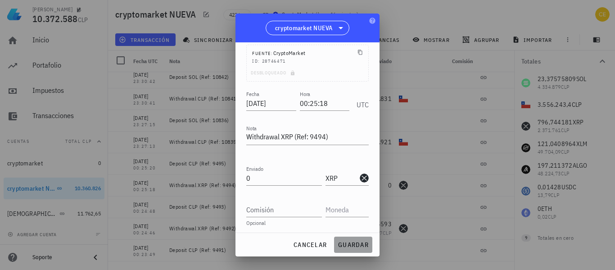
click at [356, 240] on button "guardar" at bounding box center [353, 244] width 38 height 16
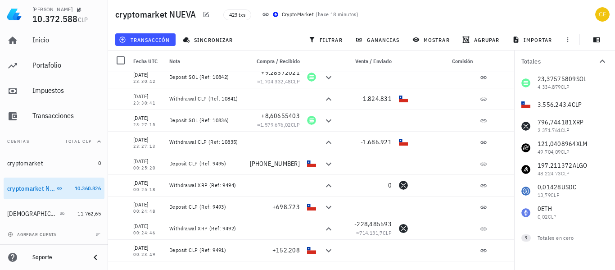
click at [567, 106] on div "23,37575809 SOL 4.334.879 CLP 3.556.243,4 CLP 796,744181 XRP 2.371.761 CLP 121,…" at bounding box center [564, 147] width 101 height 151
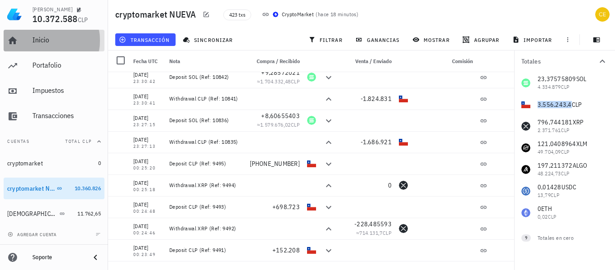
click at [55, 39] on div "Inicio" at bounding box center [66, 40] width 68 height 9
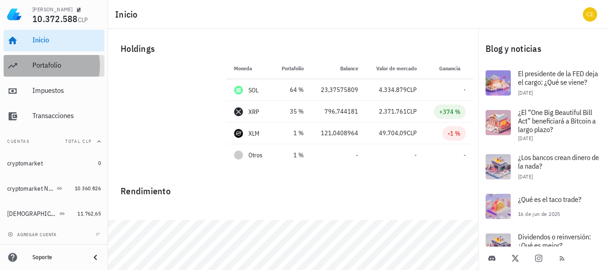
click at [71, 68] on div "Portafolio" at bounding box center [66, 65] width 68 height 9
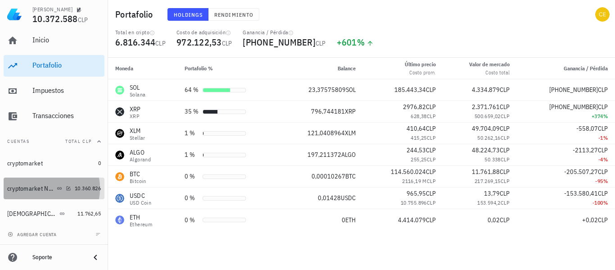
click at [38, 188] on div "cryptomarket NUEVA" at bounding box center [31, 189] width 48 height 8
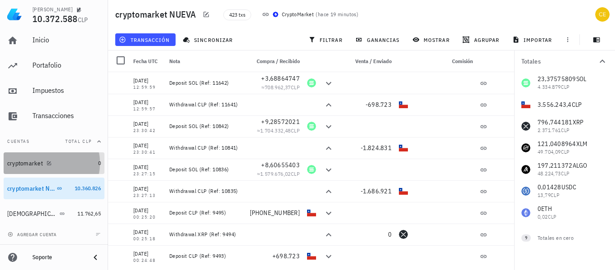
click at [81, 163] on div "cryptomarket" at bounding box center [50, 163] width 87 height 9
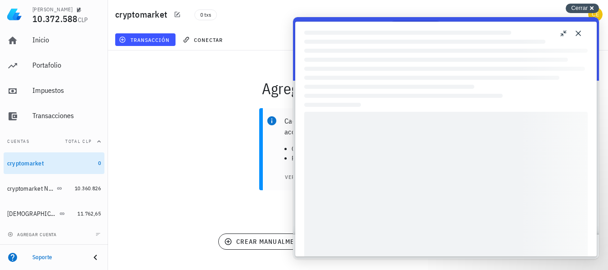
click at [591, 7] on div "Cerrar cross-small" at bounding box center [582, 8] width 33 height 9
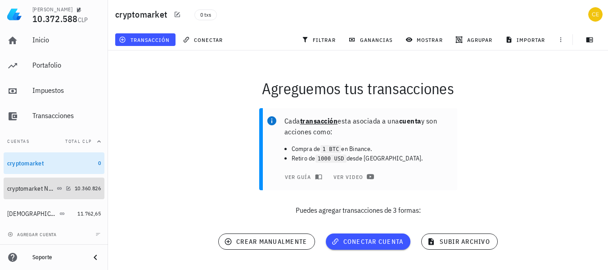
click at [28, 188] on div "cryptomarket NUEVA" at bounding box center [31, 189] width 48 height 8
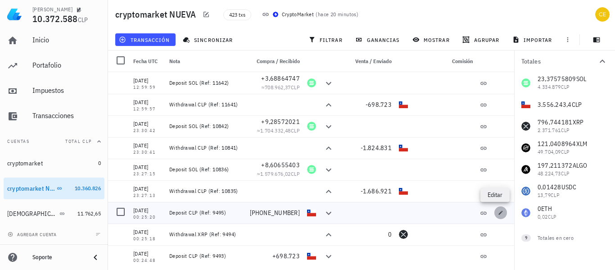
click at [498, 212] on icon "button" at bounding box center [500, 212] width 5 height 5
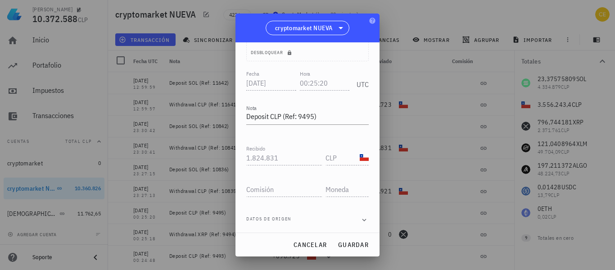
scroll to position [77, 0]
click at [273, 51] on span "Desbloquear" at bounding box center [272, 52] width 44 height 6
click at [282, 153] on input "1824831" at bounding box center [284, 156] width 76 height 14
type input "1"
click at [364, 245] on span "guardar" at bounding box center [353, 244] width 31 height 8
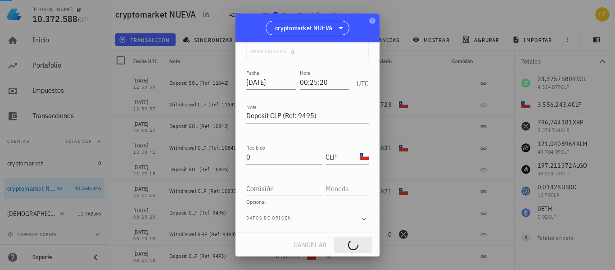
type input "1.824.831"
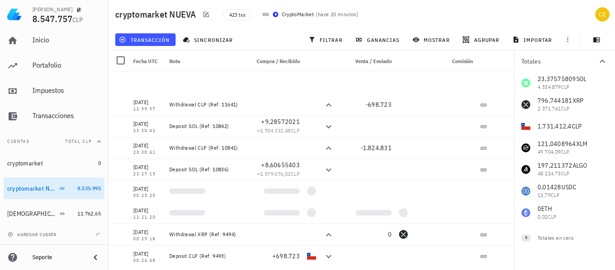
scroll to position [146, 0]
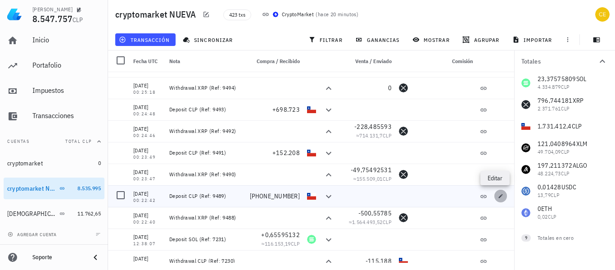
click at [498, 194] on icon "button" at bounding box center [500, 195] width 5 height 5
type input "00:22:42"
type textarea "Deposit CLP (Ref: 9489)"
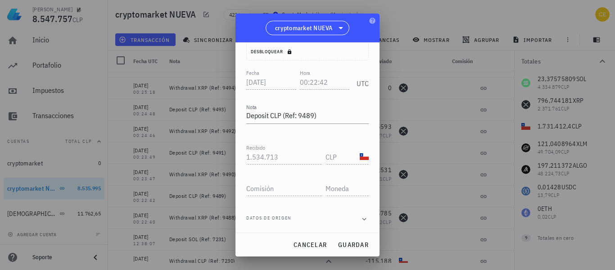
click at [280, 158] on div "Transacción Depósito Depósito : recibes monedas desde una de tus propias cuenta…" at bounding box center [307, 137] width 144 height 190
click at [258, 53] on span "Desbloquear" at bounding box center [272, 52] width 44 height 6
click at [278, 157] on input "1534713" at bounding box center [284, 156] width 76 height 14
type input "1"
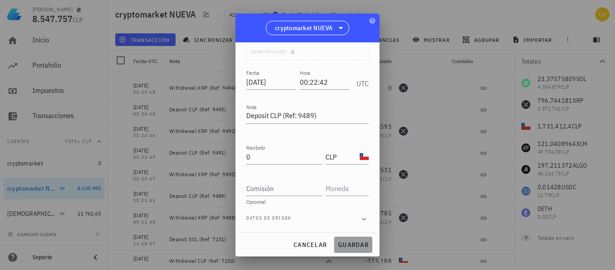
click at [342, 244] on span "guardar" at bounding box center [353, 244] width 31 height 8
click at [342, 244] on div "cancelar guardar" at bounding box center [307, 244] width 144 height 23
type input "1.534.713"
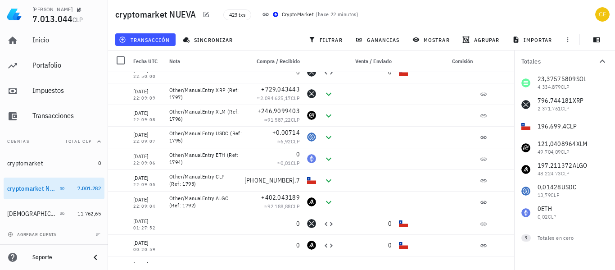
scroll to position [684, 0]
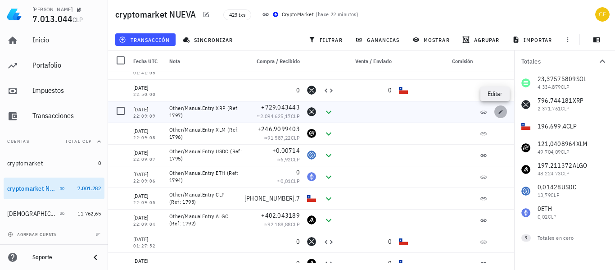
click at [498, 112] on icon "button" at bounding box center [500, 111] width 5 height 5
type input "[DATE]"
type input "22:09:09"
type textarea "Other/ManualEntry XRP (Ref: 1797)"
type input "729,043443"
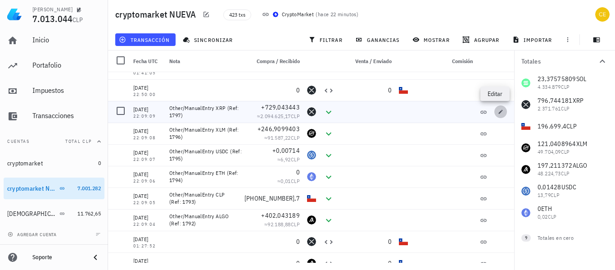
type input "XRP"
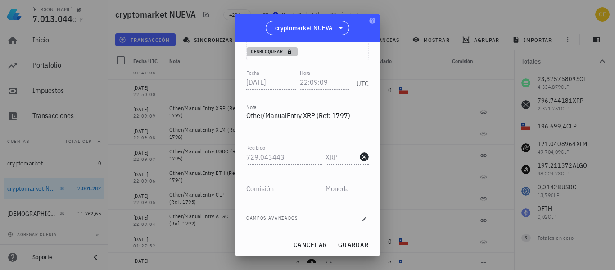
click at [270, 51] on span "Desbloquear" at bounding box center [272, 52] width 44 height 6
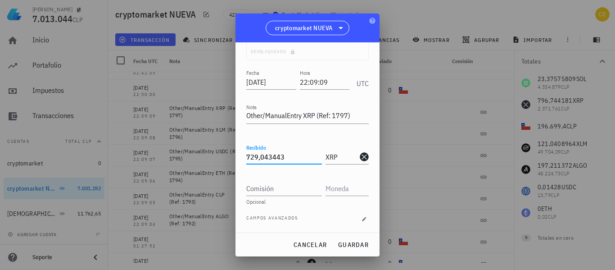
click at [284, 159] on input "729,043443" at bounding box center [284, 156] width 76 height 14
type input "7"
click at [347, 244] on span "guardar" at bounding box center [353, 244] width 31 height 8
type input "729,043443"
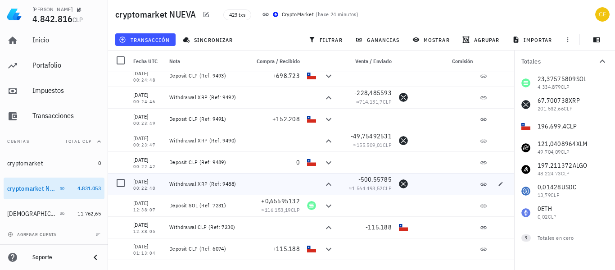
scroll to position [162, 0]
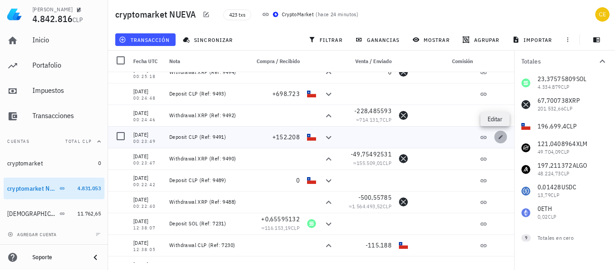
click at [494, 138] on span "button" at bounding box center [500, 136] width 13 height 5
type input "[DATE]"
type input "00:23:49"
type textarea "Deposit CLP (Ref: 9491)"
type input "152.208"
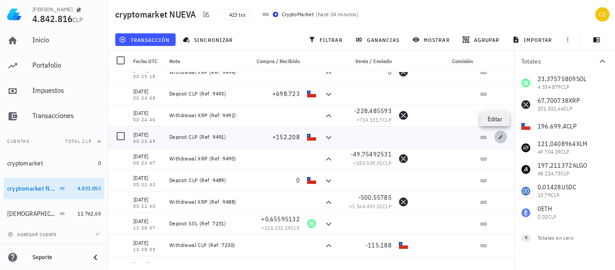
type input "CLP"
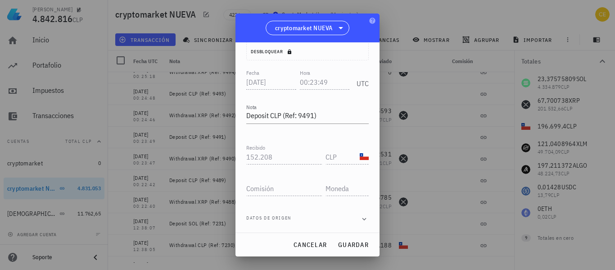
click at [281, 153] on div "Transacción Depósito Depósito : recibes monedas desde una de tus propias cuenta…" at bounding box center [307, 137] width 144 height 190
click at [283, 52] on span "Desbloquear" at bounding box center [272, 52] width 44 height 6
click at [278, 157] on input "152208" at bounding box center [284, 156] width 76 height 14
type input "1"
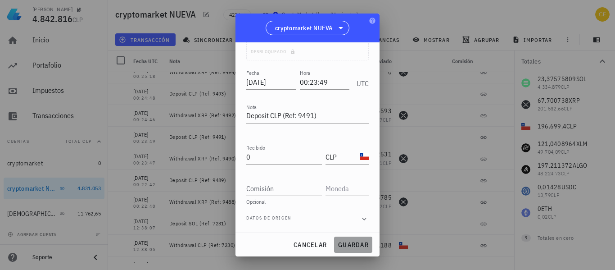
click at [353, 240] on button "guardar" at bounding box center [353, 244] width 38 height 16
type input "152.208"
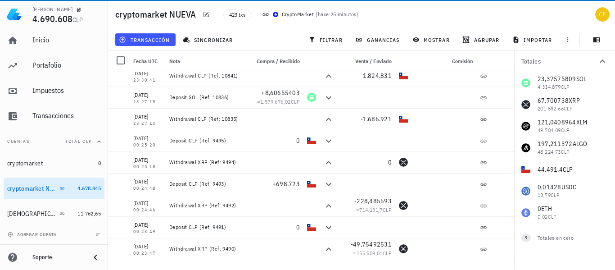
scroll to position [90, 0]
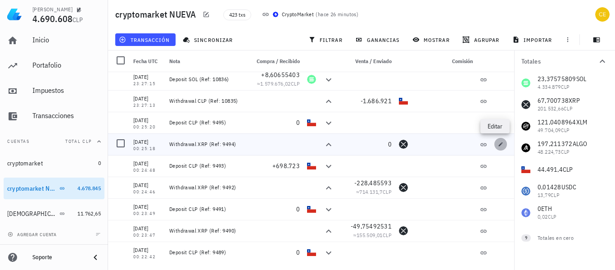
click at [498, 144] on icon "button" at bounding box center [500, 143] width 5 height 5
type input "00:25:18"
type textarea "Withdrawal XRP (Ref: 9494)"
type input "0"
type input "XRP"
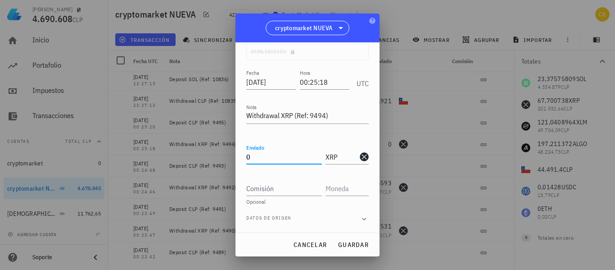
click at [300, 158] on input "0" at bounding box center [284, 156] width 76 height 14
click at [346, 247] on span "guardar" at bounding box center [353, 244] width 31 height 8
type input "0"
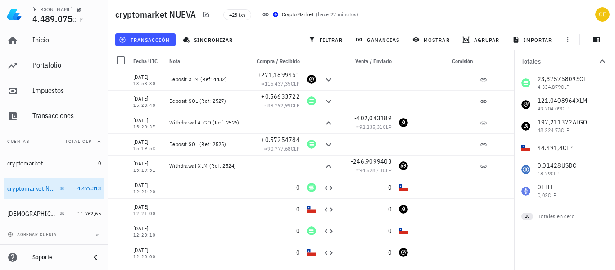
scroll to position [432, 0]
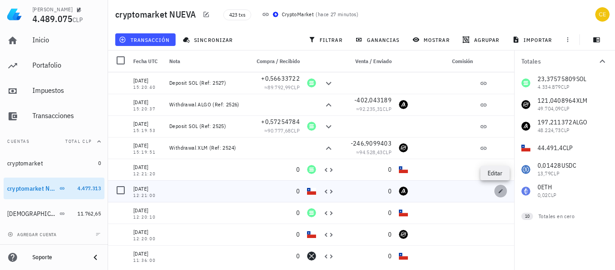
click at [499, 191] on icon "button" at bounding box center [501, 191] width 4 height 4
type input "[DATE]"
type input "12:21:00"
type input "0"
type input "CLP"
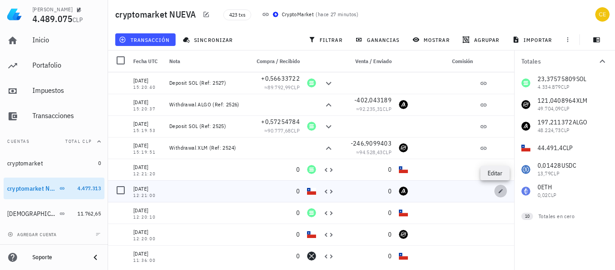
type input "ALGO"
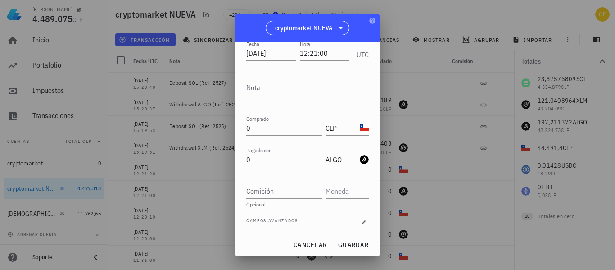
scroll to position [64, 0]
click at [337, 127] on input "CLP" at bounding box center [341, 125] width 32 height 14
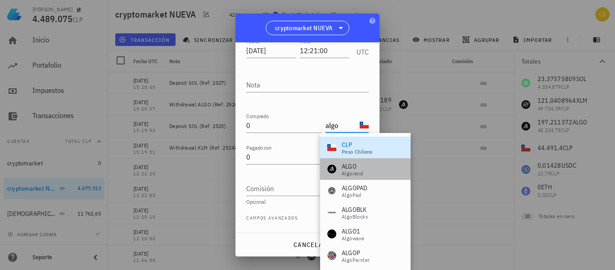
click at [347, 162] on div "ALGO" at bounding box center [352, 166] width 21 height 9
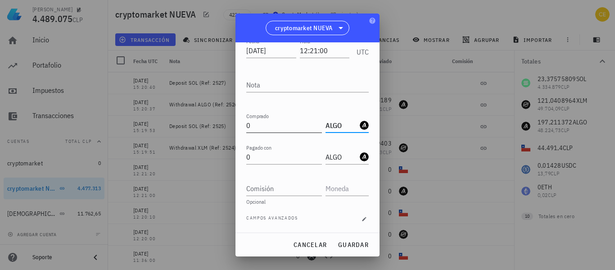
type input "ALGO"
click at [278, 125] on input "0" at bounding box center [284, 125] width 76 height 14
click at [339, 125] on input "ALGO" at bounding box center [341, 125] width 32 height 14
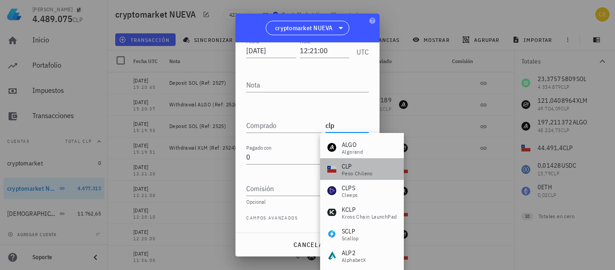
click at [350, 171] on div "peso chileno" at bounding box center [357, 173] width 31 height 5
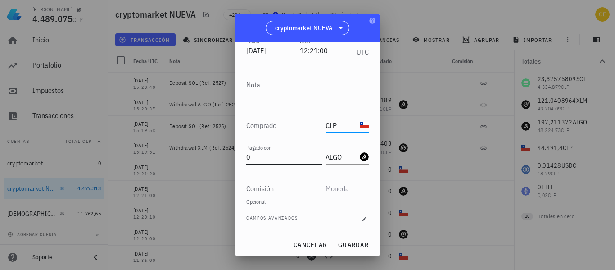
type input "CLP"
click at [277, 154] on input "0" at bounding box center [284, 156] width 76 height 14
type input "197,211372"
click at [350, 244] on span "guardar" at bounding box center [353, 244] width 31 height 8
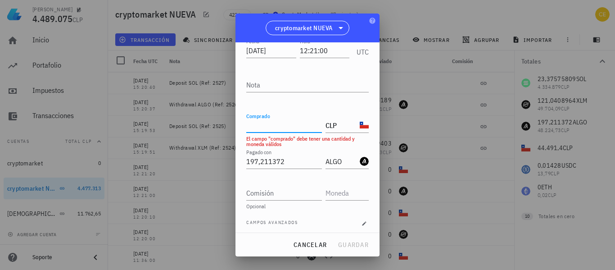
click at [279, 129] on input "Comprado" at bounding box center [284, 125] width 76 height 14
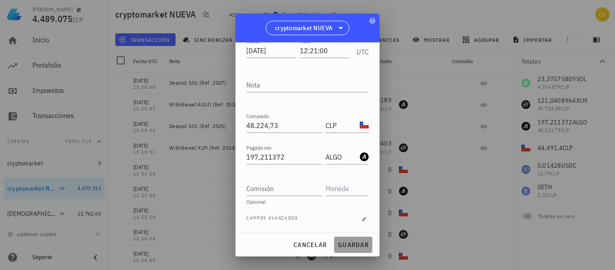
click at [349, 243] on span "guardar" at bounding box center [353, 244] width 31 height 8
type input "0"
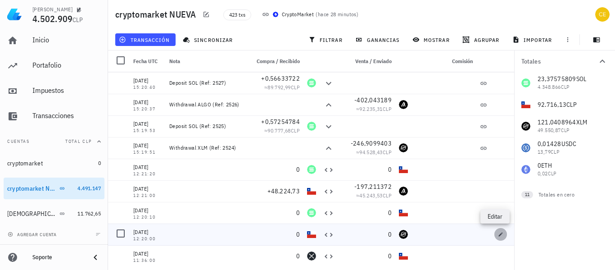
click at [498, 235] on span "button" at bounding box center [500, 233] width 13 height 5
type input "12:20:00"
type input "XLM"
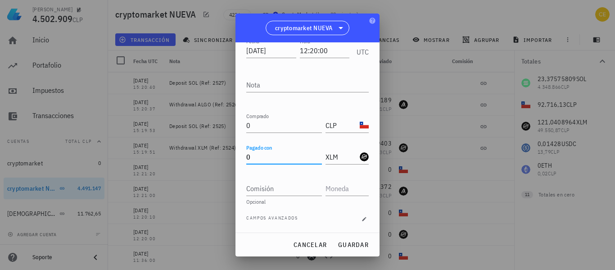
click at [269, 158] on input "0" at bounding box center [284, 156] width 76 height 14
type input "121,0408964"
click at [281, 124] on input "0" at bounding box center [284, 125] width 76 height 14
click at [344, 241] on span "guardar" at bounding box center [353, 244] width 31 height 8
type input "0"
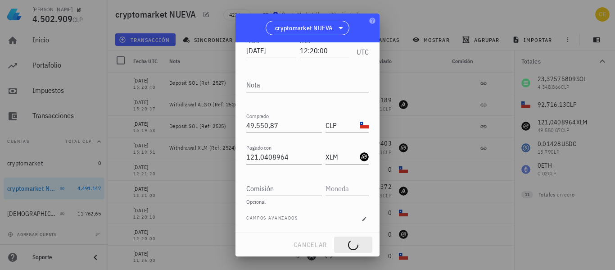
type input "0"
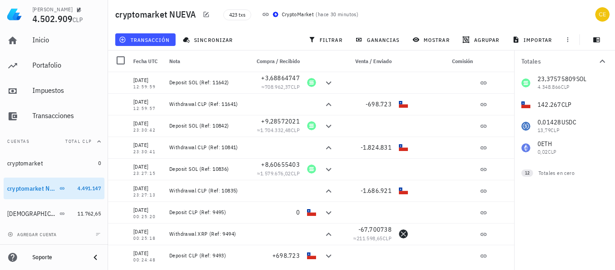
scroll to position [0, 0]
click at [514, 89] on div "23,37575809 SOL 4.348.866 CLP 142.267 CLP 0,01428 USDC 13,79 CLP 0 ETH 0,02 CLP…" at bounding box center [564, 115] width 101 height 86
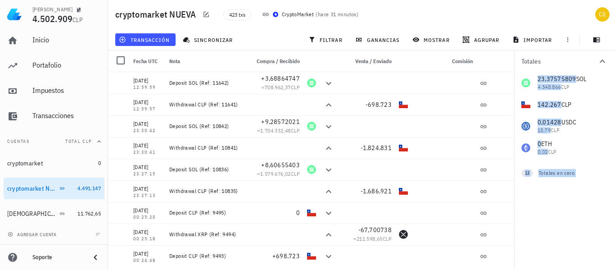
drag, startPoint x: 514, startPoint y: 89, endPoint x: 510, endPoint y: 89, distance: 4.5
click at [510, 89] on div "cryptomarket NUEVA 423 txs CryptoMarket ( hace 31 minutos ) transacción sincron…" at bounding box center [307, 131] width 615 height 262
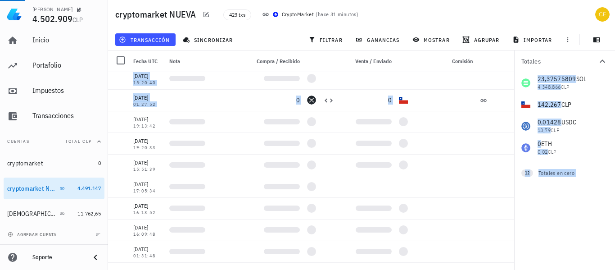
scroll to position [807, 0]
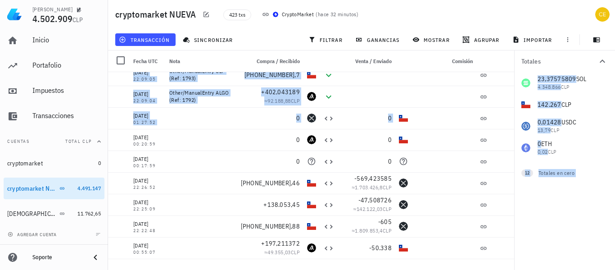
click at [549, 211] on div "Totales 23,37575809 SOL 4.348.866 CLP 142.267 CLP 0,01428 USDC 13,79 CLP 0 ETH …" at bounding box center [564, 159] width 101 height 219
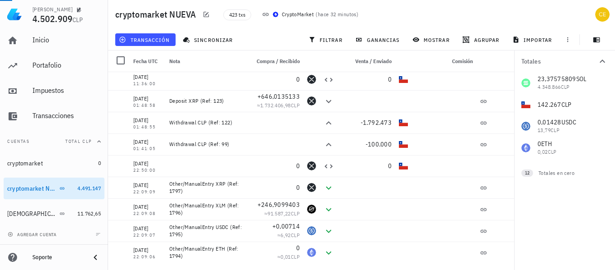
scroll to position [609, 0]
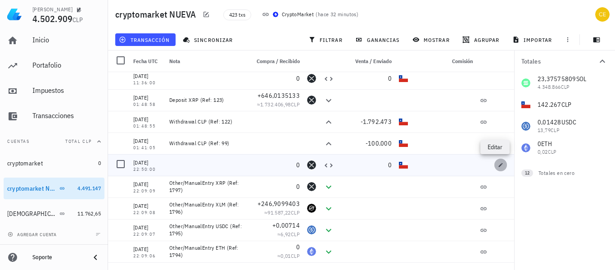
click at [498, 166] on icon "button" at bounding box center [500, 164] width 5 height 5
type input "[DATE]"
type input "22:50:00"
type input "XRP"
type input "CLP"
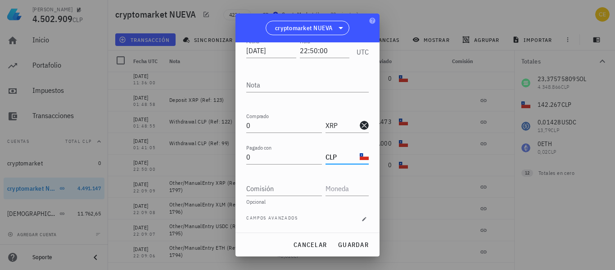
click at [333, 159] on input "CLP" at bounding box center [341, 156] width 32 height 14
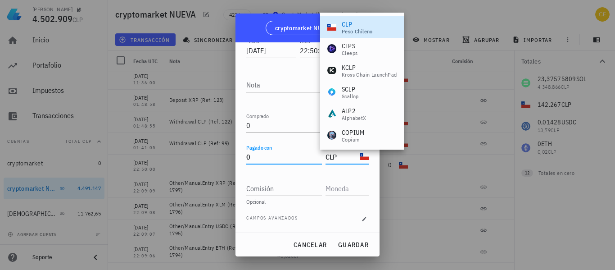
click at [294, 159] on input "0" at bounding box center [284, 156] width 76 height 14
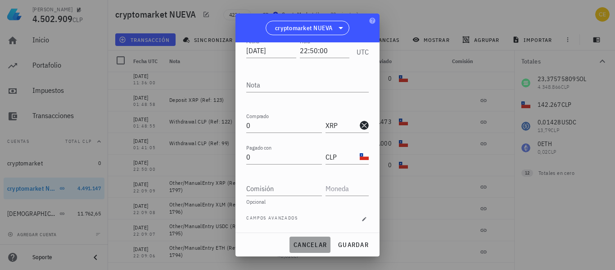
click at [307, 240] on button "cancelar" at bounding box center [309, 244] width 41 height 16
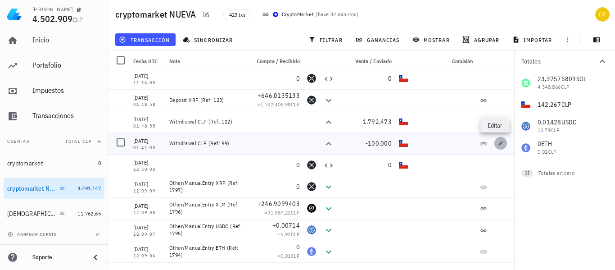
click at [494, 140] on button "button" at bounding box center [500, 143] width 13 height 13
type input "[DATE]"
type input "01:41:05"
type textarea "Withdrawal CLP (Ref: 99)"
type input "100.000"
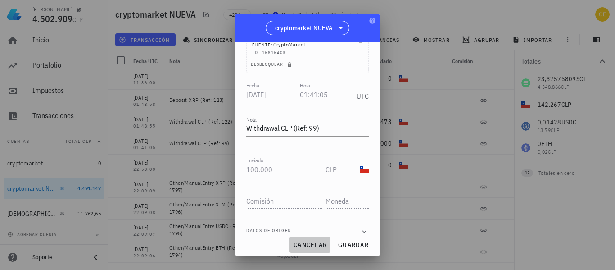
click at [320, 242] on span "cancelar" at bounding box center [310, 244] width 34 height 8
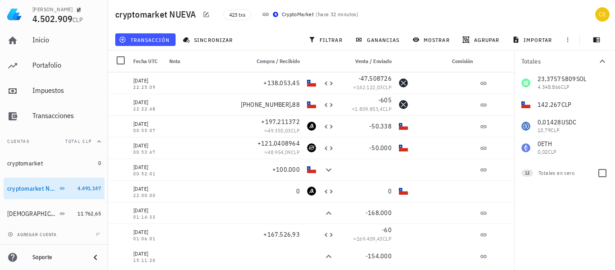
scroll to position [938, 0]
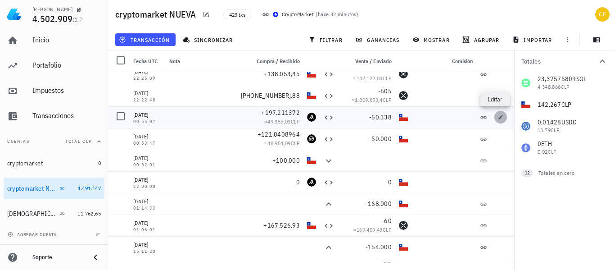
click at [498, 117] on icon "button" at bounding box center [500, 116] width 5 height 5
type input "[DATE]"
type input "00:55:07"
type input "197,211372"
type input "ALGO"
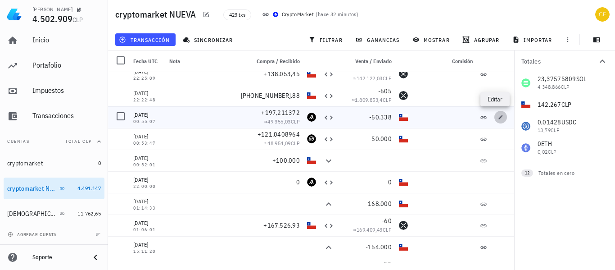
type input "50.338"
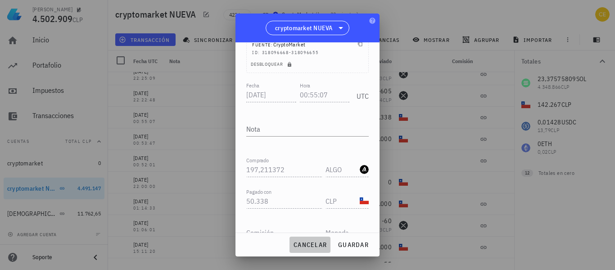
click at [306, 243] on span "cancelar" at bounding box center [310, 244] width 34 height 8
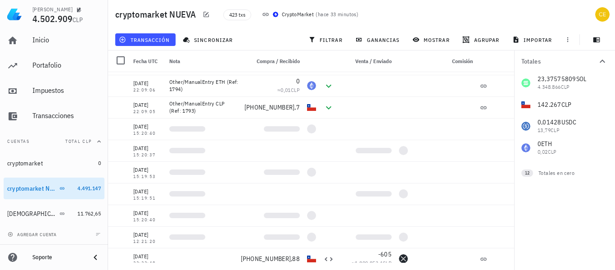
scroll to position [774, 0]
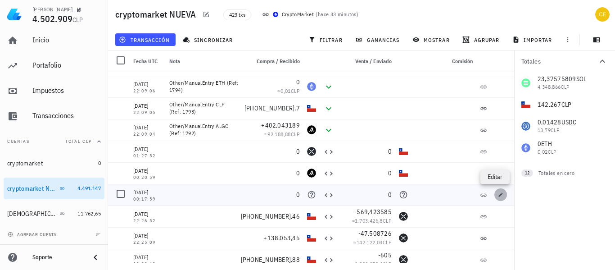
click at [499, 194] on icon "button" at bounding box center [501, 194] width 4 height 4
type input "[DATE]"
type input "00:17:59"
type input "0"
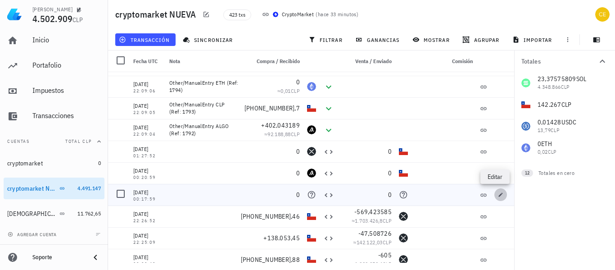
type input "0"
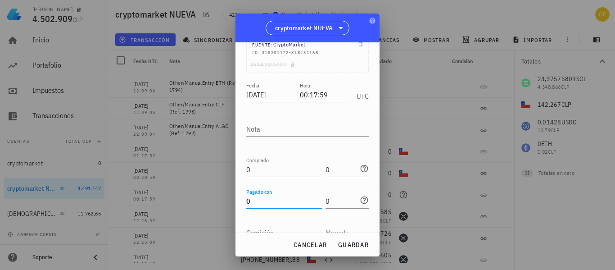
click at [277, 199] on input "0" at bounding box center [284, 201] width 76 height 14
click at [254, 203] on input "0" at bounding box center [284, 201] width 76 height 14
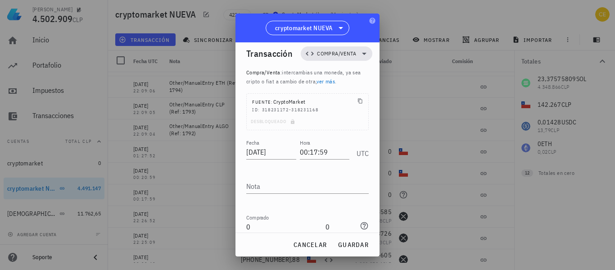
scroll to position [0, 0]
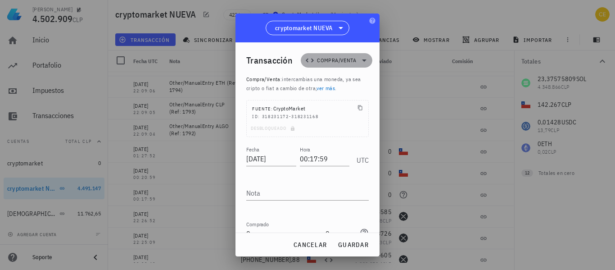
click at [359, 59] on icon at bounding box center [364, 60] width 11 height 11
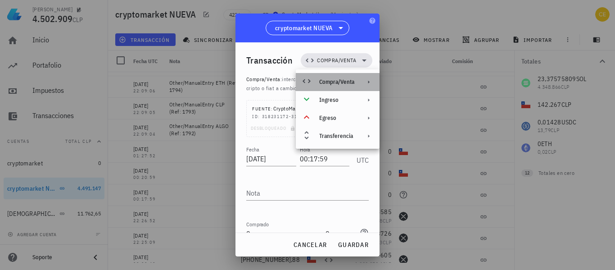
click at [368, 81] on icon at bounding box center [368, 81] width 7 height 7
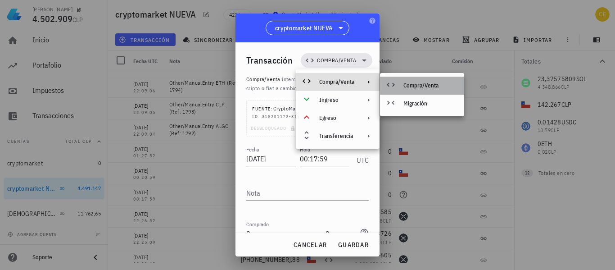
click at [389, 84] on icon at bounding box center [390, 84] width 11 height 11
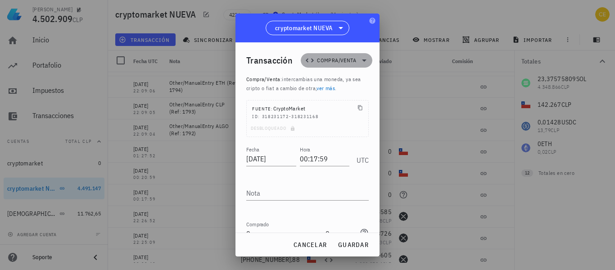
click at [360, 62] on icon at bounding box center [364, 60] width 11 height 11
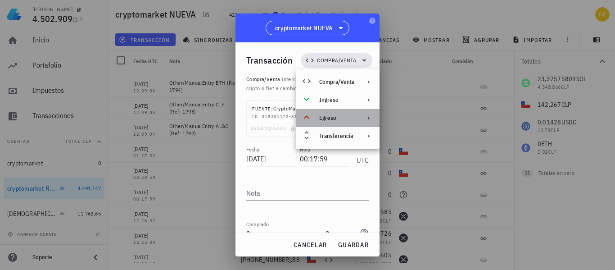
click at [368, 118] on icon at bounding box center [368, 117] width 7 height 7
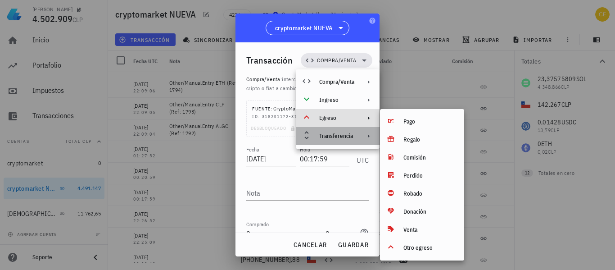
click at [369, 133] on icon at bounding box center [368, 135] width 7 height 7
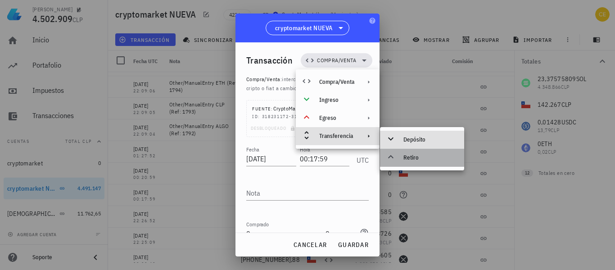
click at [408, 155] on div "Retiro" at bounding box center [430, 157] width 54 height 7
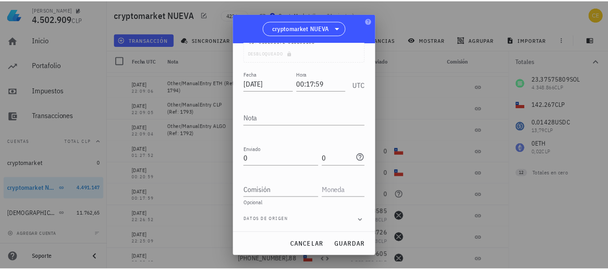
scroll to position [77, 0]
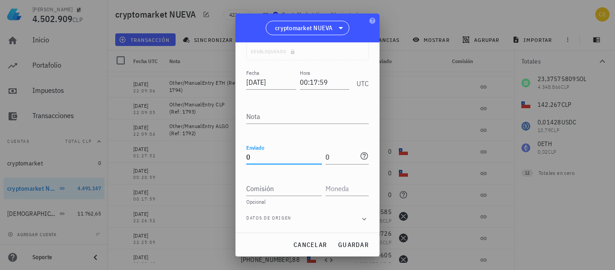
click at [287, 158] on input "0" at bounding box center [284, 156] width 76 height 14
type input "142.267"
click at [334, 155] on input "0" at bounding box center [341, 156] width 32 height 14
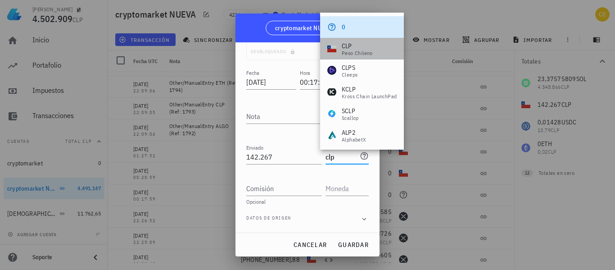
click at [353, 51] on div "peso chileno" at bounding box center [357, 52] width 31 height 5
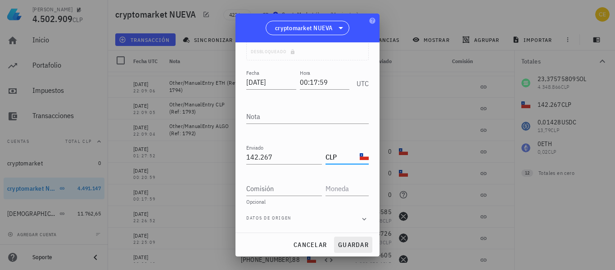
type input "CLP"
click at [348, 248] on span "guardar" at bounding box center [353, 244] width 31 height 8
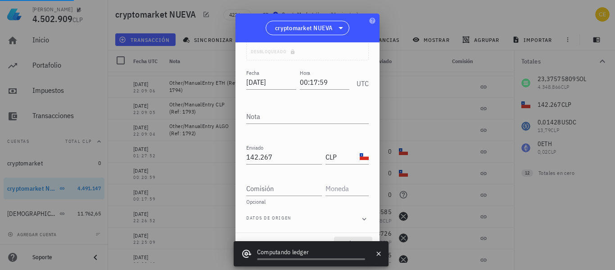
type input "0"
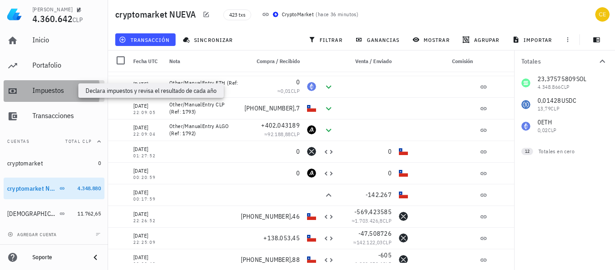
click at [47, 89] on div "Impuestos" at bounding box center [66, 90] width 68 height 9
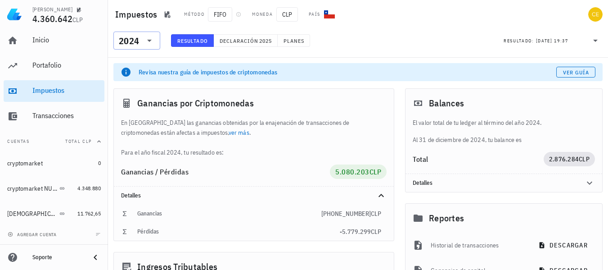
click at [153, 41] on icon at bounding box center [149, 40] width 11 height 11
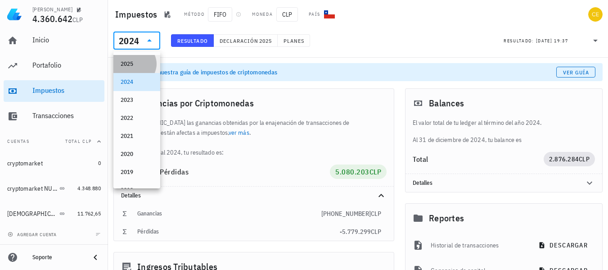
click at [140, 64] on div "2025" at bounding box center [137, 63] width 32 height 7
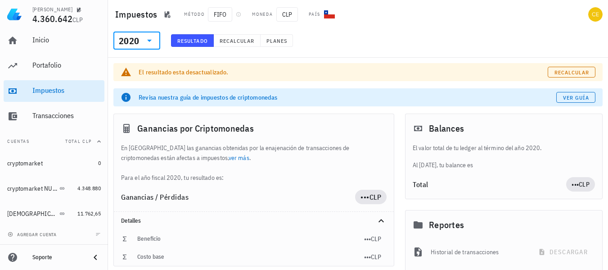
click at [151, 41] on icon at bounding box center [149, 40] width 11 height 11
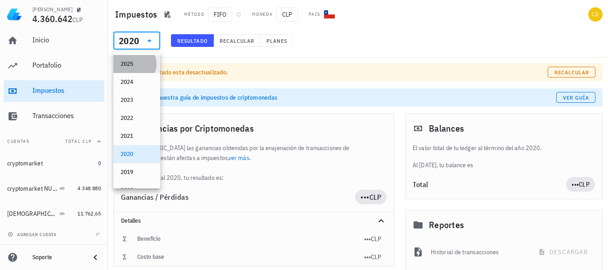
click at [143, 69] on div "2025" at bounding box center [137, 64] width 32 height 14
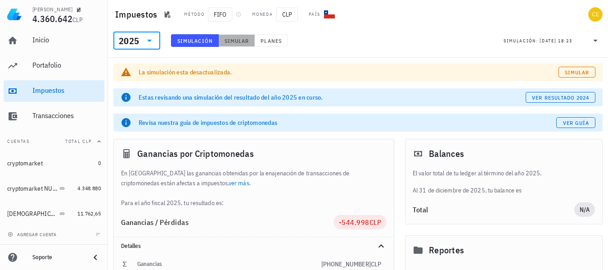
click at [230, 39] on span "Simular" at bounding box center [236, 40] width 25 height 7
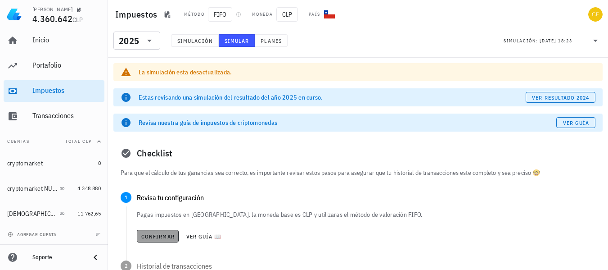
click at [141, 235] on span "Confirmar" at bounding box center [158, 236] width 34 height 7
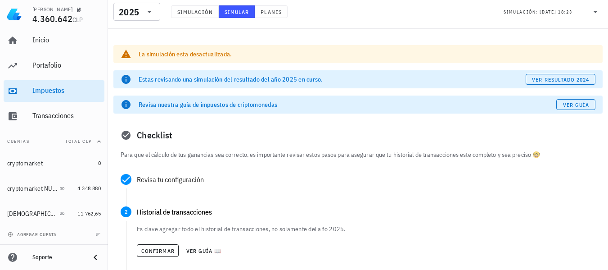
scroll to position [72, 0]
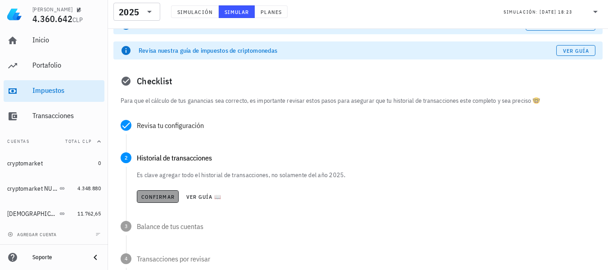
click at [149, 198] on span "Confirmar" at bounding box center [158, 196] width 34 height 7
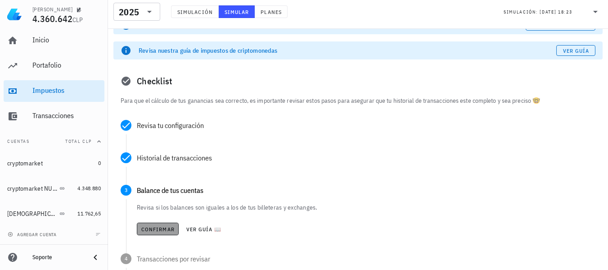
click at [150, 225] on span "Confirmar" at bounding box center [158, 228] width 34 height 7
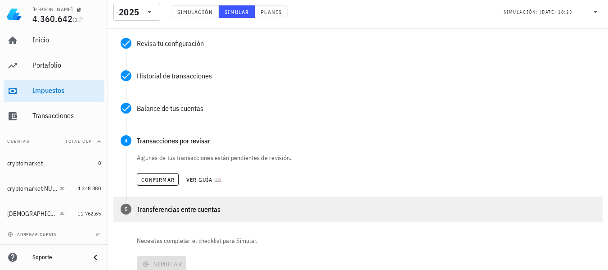
scroll to position [216, 0]
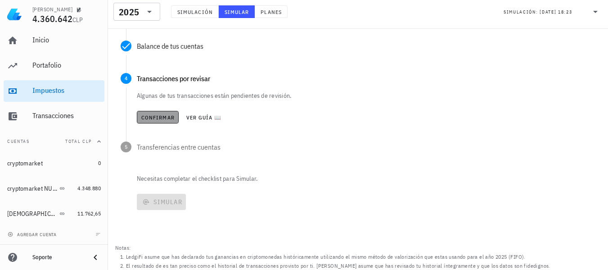
click at [157, 111] on button "Confirmar" at bounding box center [158, 117] width 42 height 13
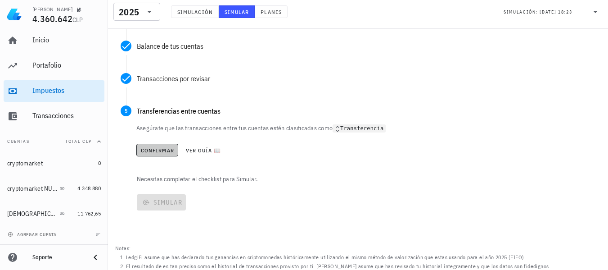
click at [153, 152] on span "Confirmar" at bounding box center [157, 150] width 34 height 7
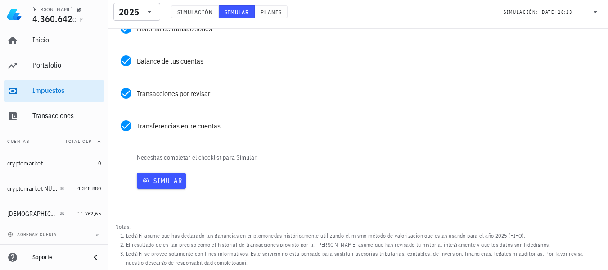
scroll to position [201, 0]
click at [150, 176] on span "Simular" at bounding box center [161, 180] width 42 height 8
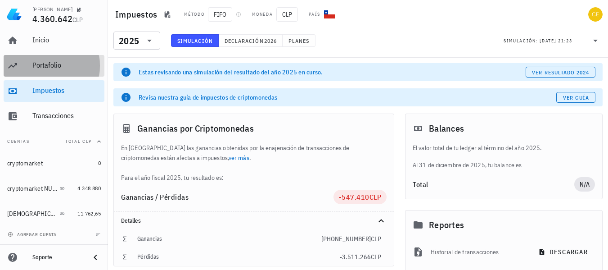
click at [72, 68] on div "Portafolio" at bounding box center [66, 65] width 68 height 9
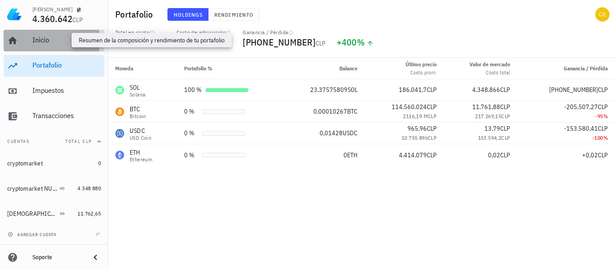
click at [63, 41] on div "Inicio" at bounding box center [66, 40] width 68 height 9
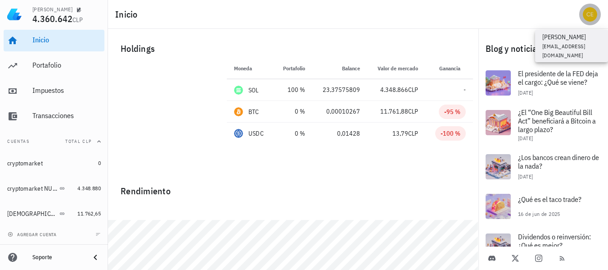
click at [591, 13] on div "avatar" at bounding box center [590, 14] width 14 height 14
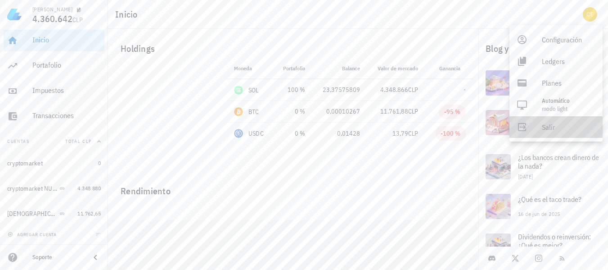
click at [547, 131] on div "Salir" at bounding box center [569, 127] width 54 height 18
